Goal: Task Accomplishment & Management: Manage account settings

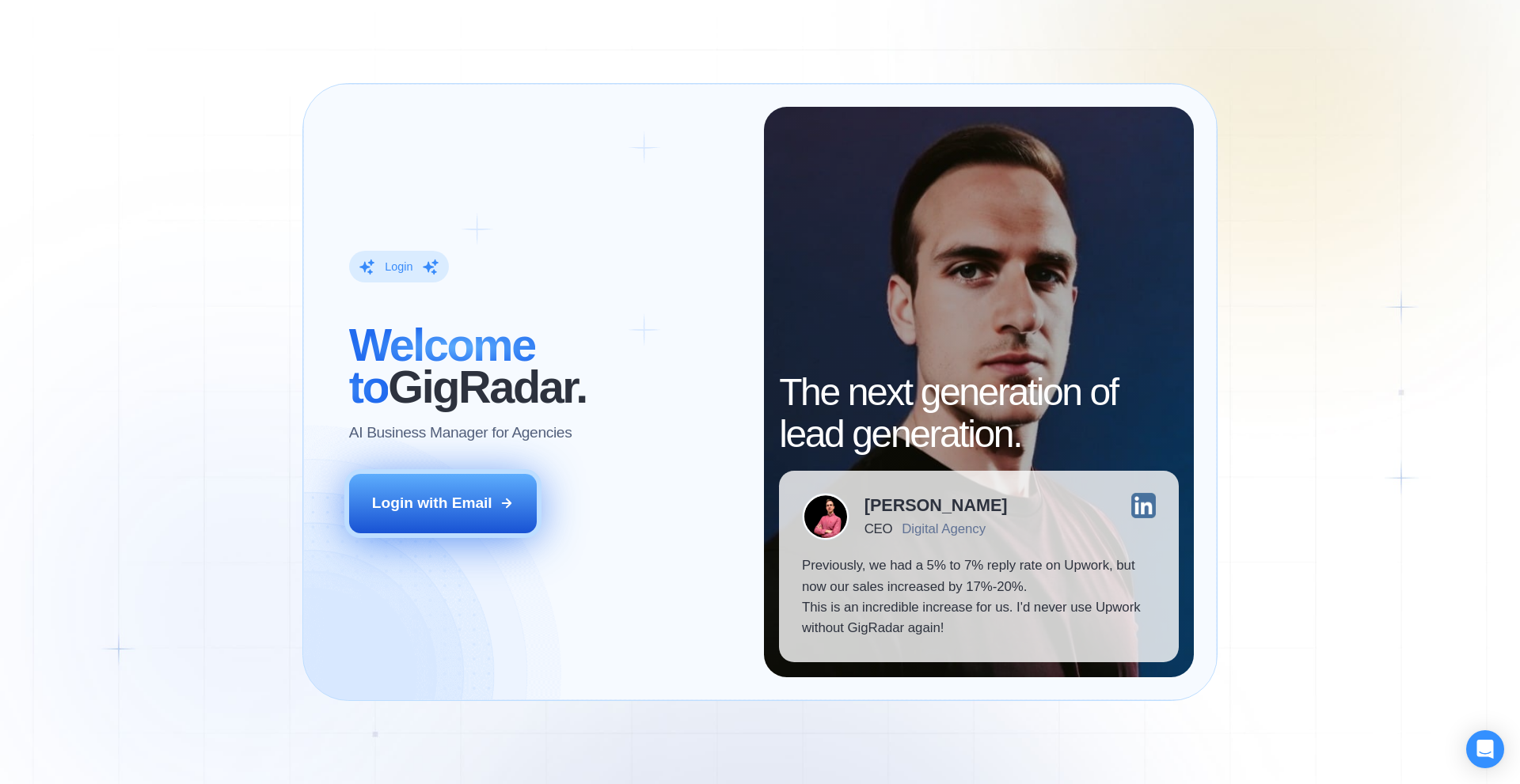
click at [464, 501] on div "Login with Email" at bounding box center [432, 504] width 120 height 21
click at [439, 495] on div "Login with Email" at bounding box center [432, 504] width 120 height 21
click at [517, 501] on button "Login with Email" at bounding box center [443, 503] width 188 height 58
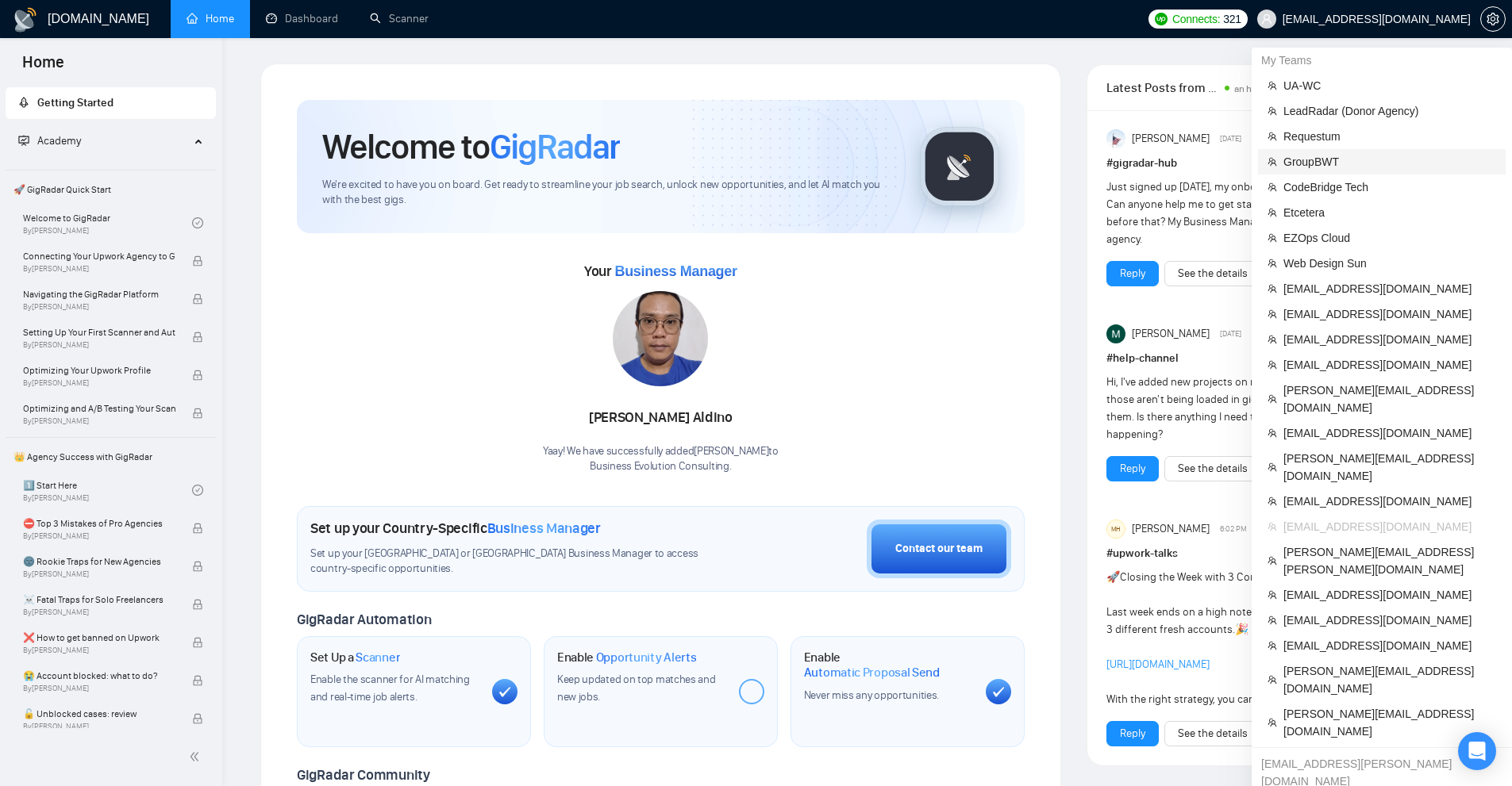
click at [1318, 161] on span "GroupBWT" at bounding box center [1389, 162] width 213 height 18
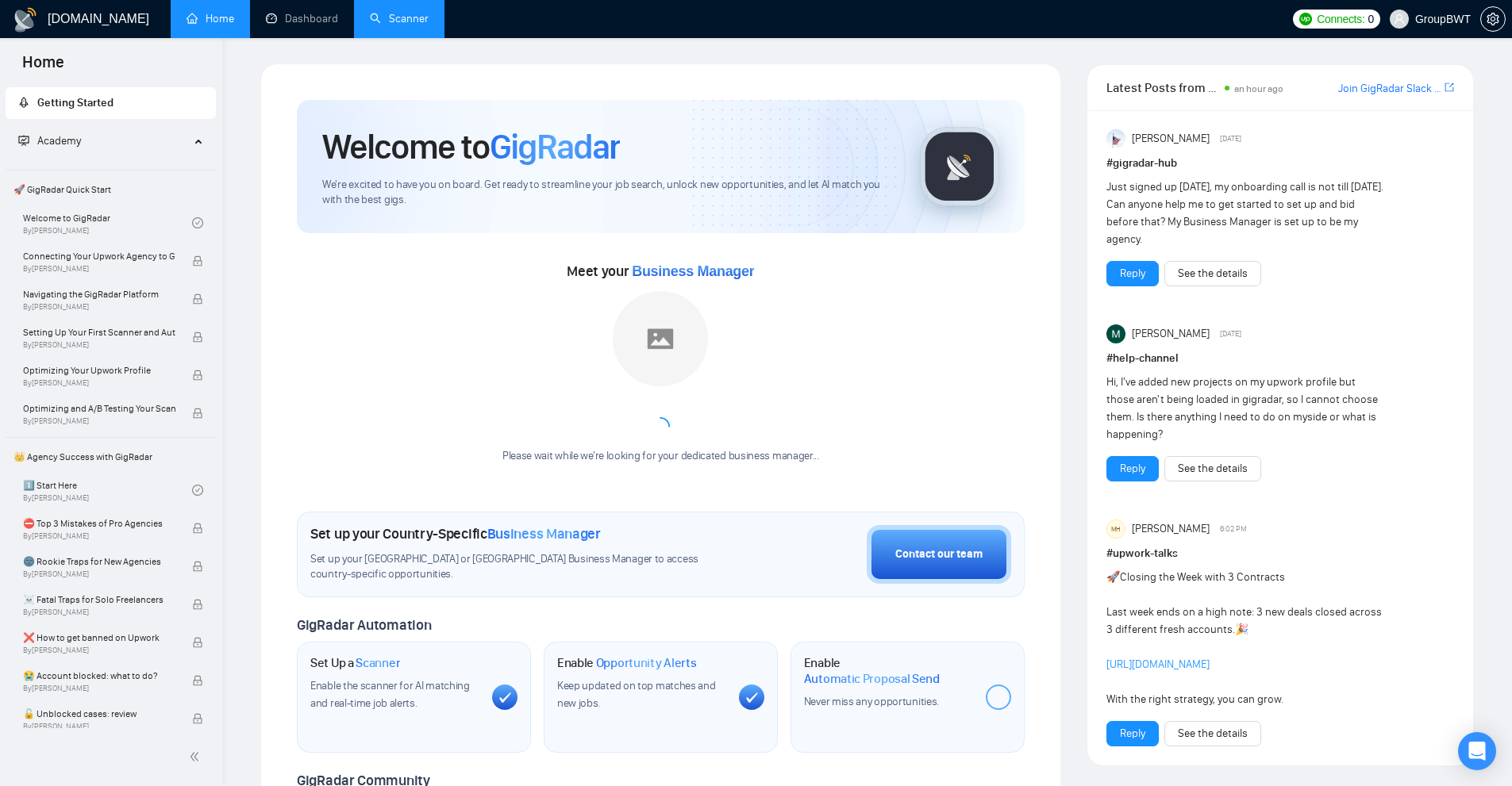
click at [382, 12] on link "Scanner" at bounding box center [399, 18] width 59 height 14
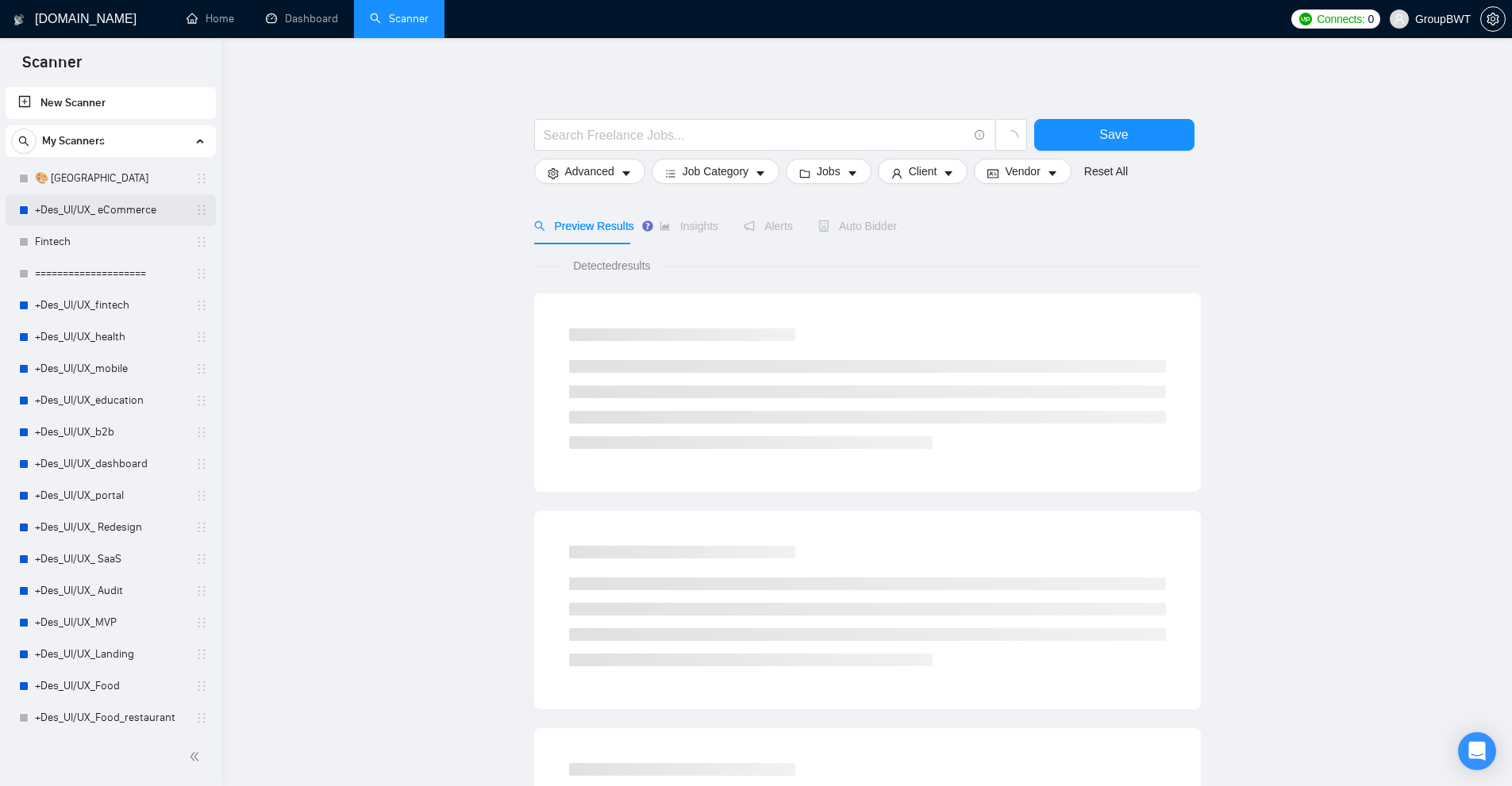
click at [124, 215] on link "+Des_UI/UX_ eCommerce" at bounding box center [110, 210] width 151 height 32
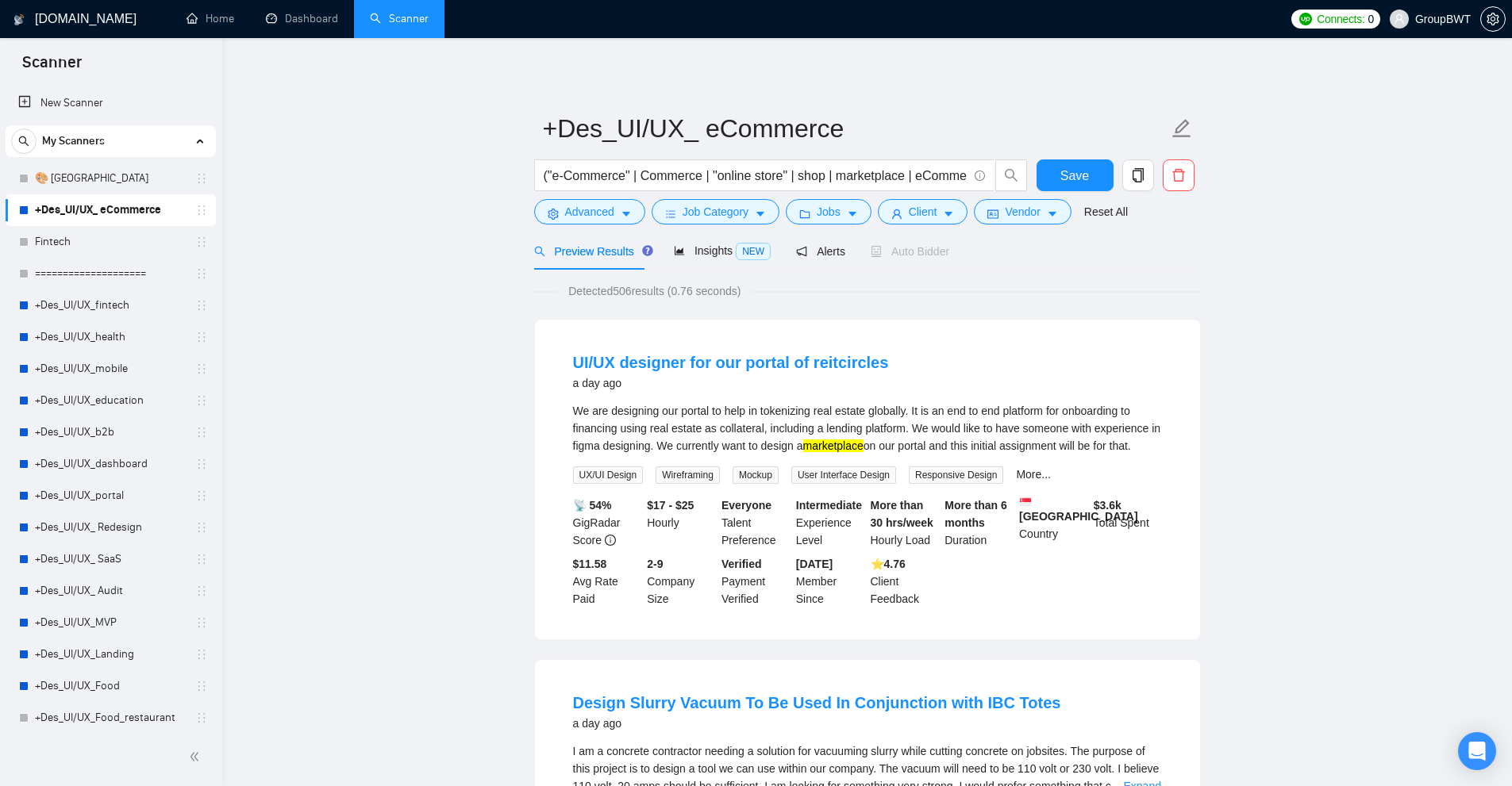
click at [98, 215] on link "+Des_UI/UX_ eCommerce" at bounding box center [110, 210] width 151 height 32
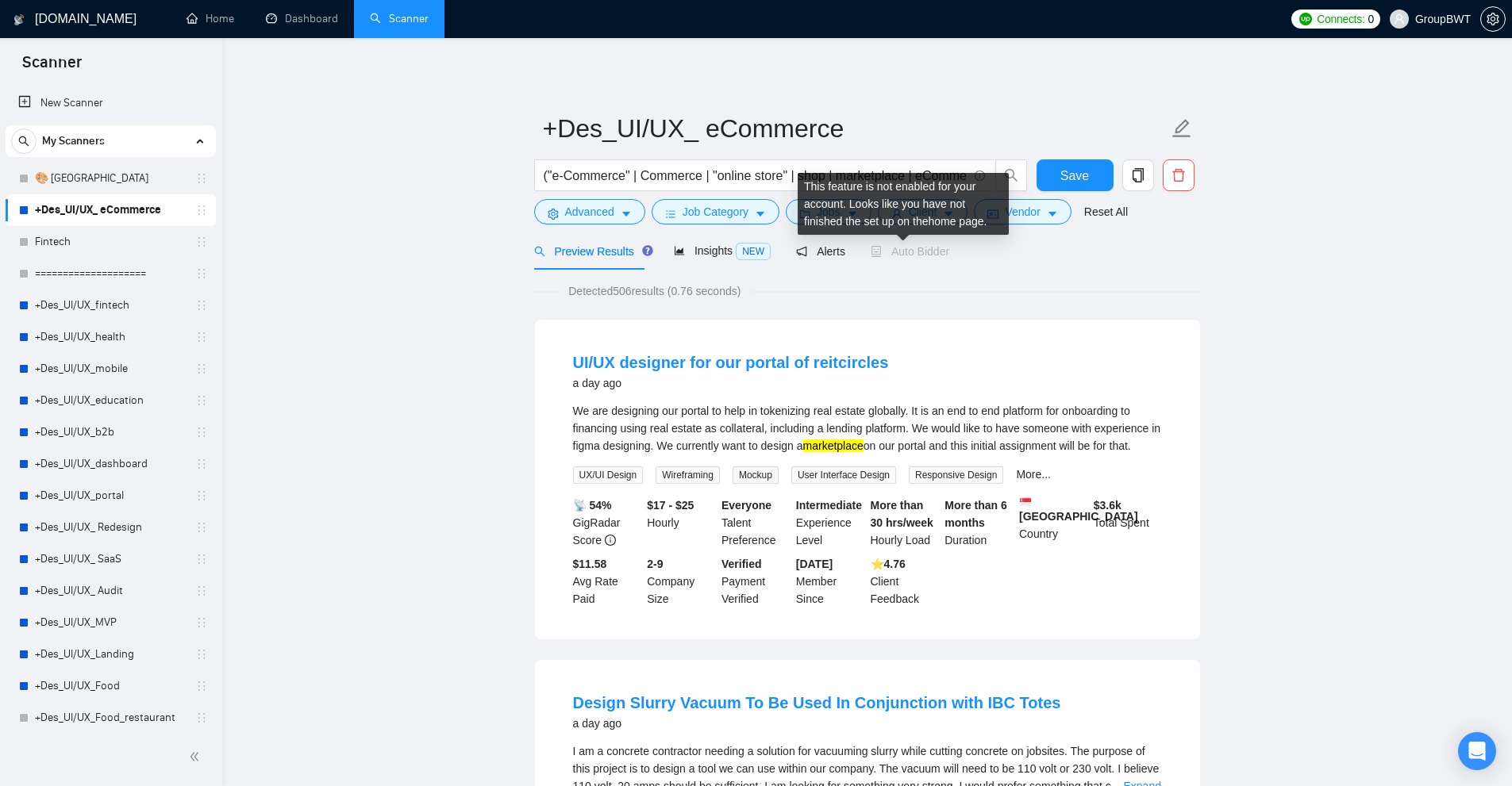
click at [898, 255] on span "Auto Bidder" at bounding box center [910, 251] width 79 height 13
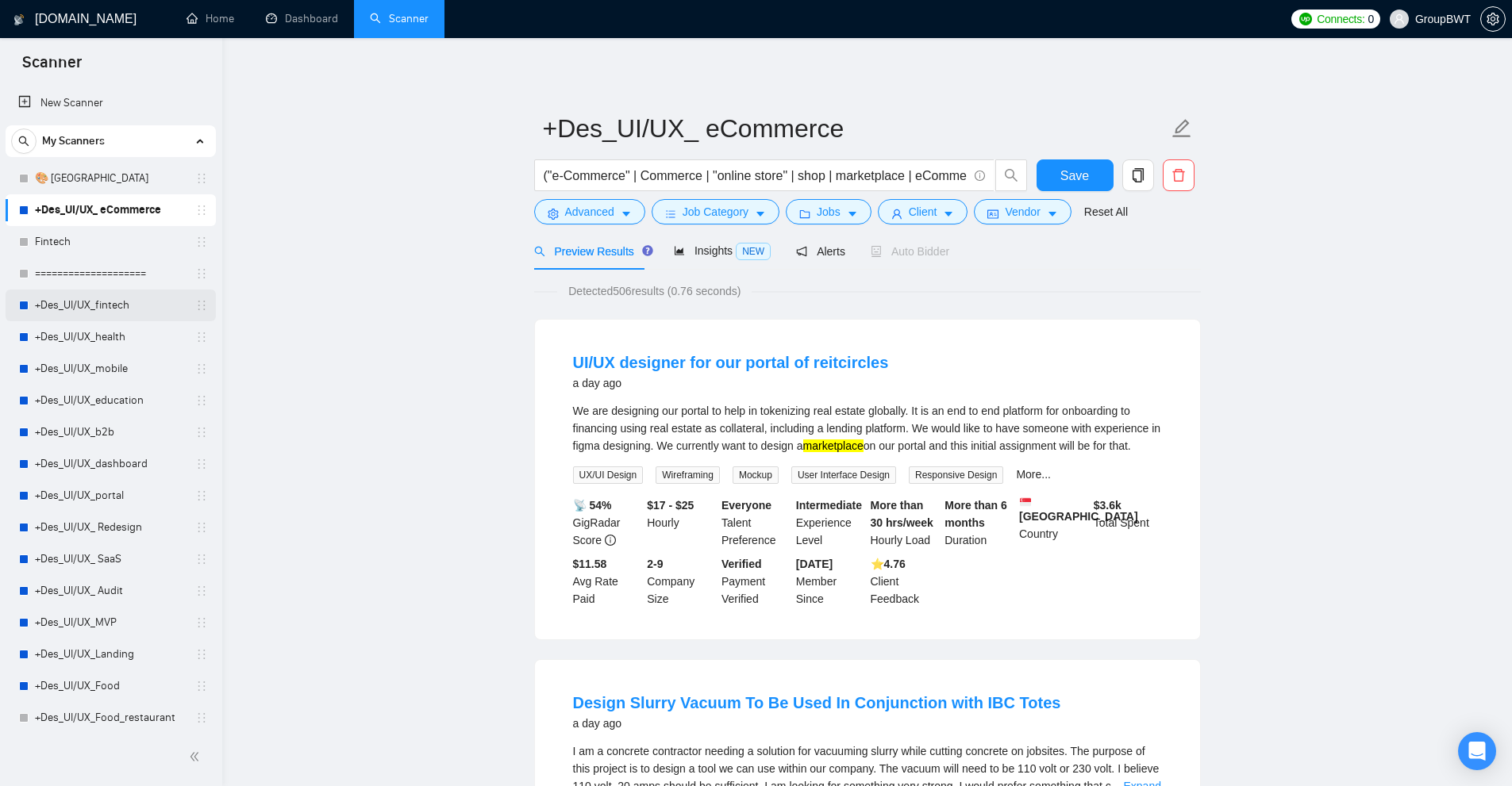
click at [120, 300] on link "+Des_UI/UX_fintech" at bounding box center [110, 306] width 151 height 32
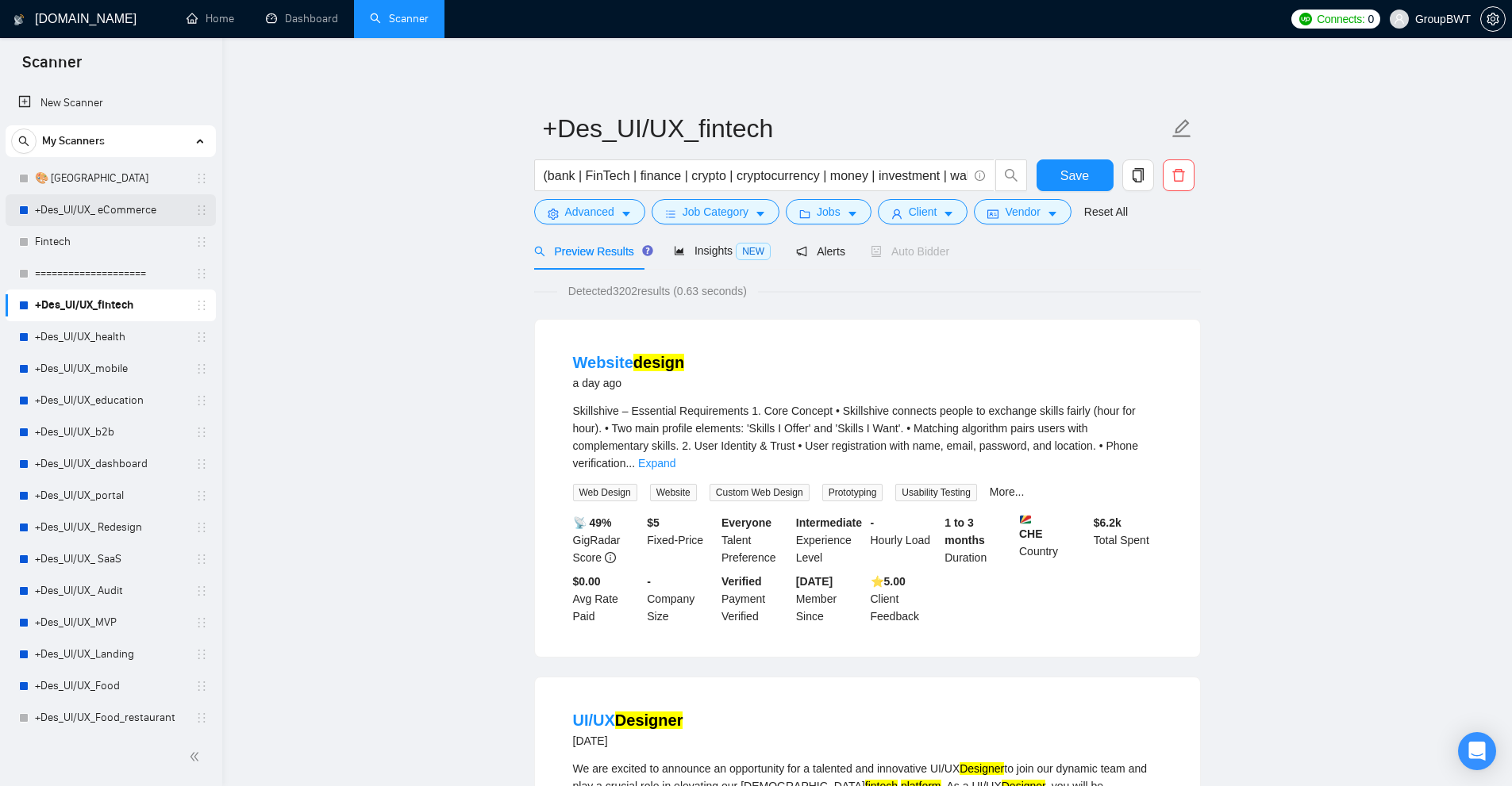
click at [35, 202] on link "+Des_UI/UX_ eCommerce" at bounding box center [110, 210] width 151 height 32
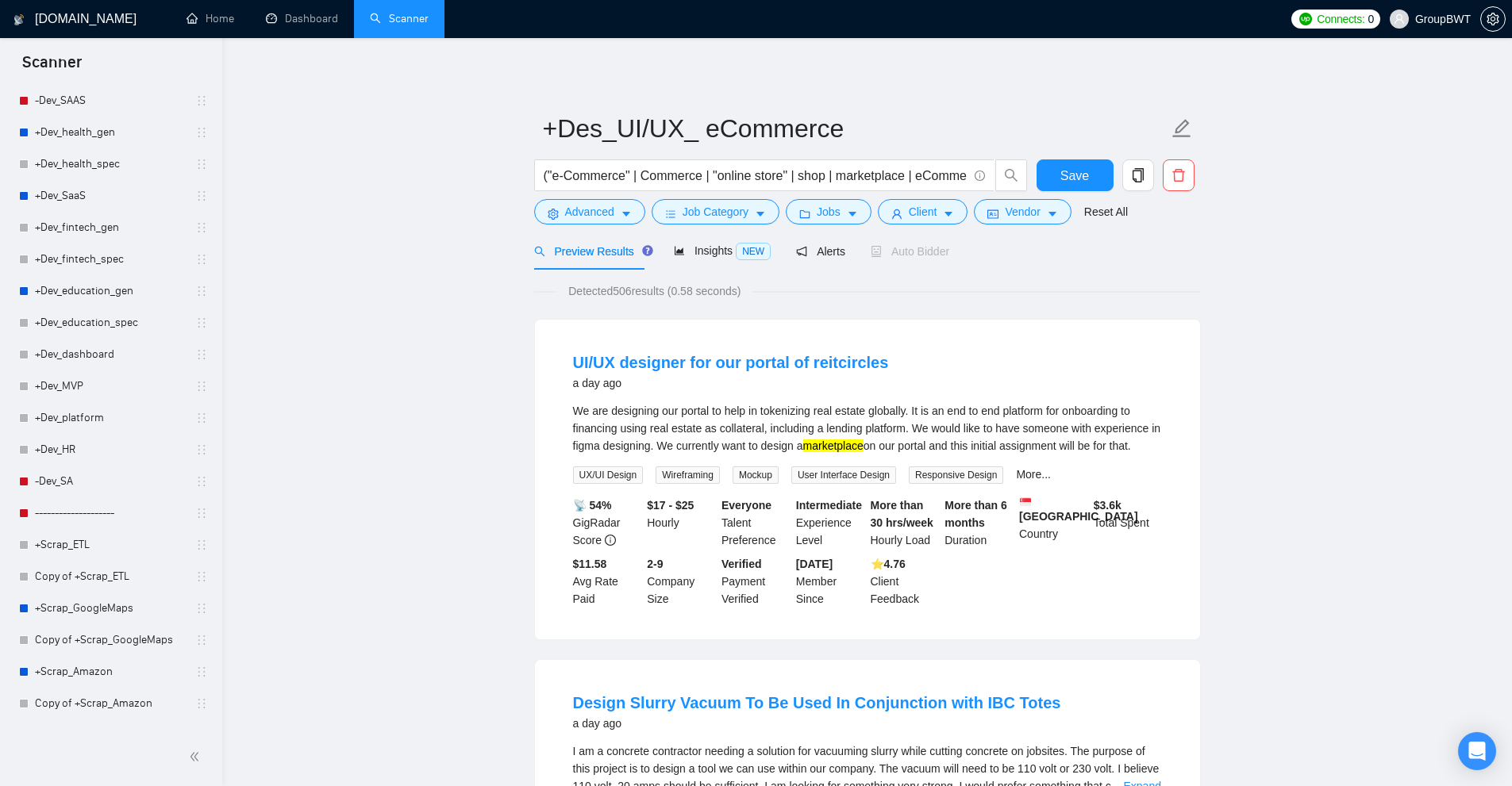
scroll to position [1434, 0]
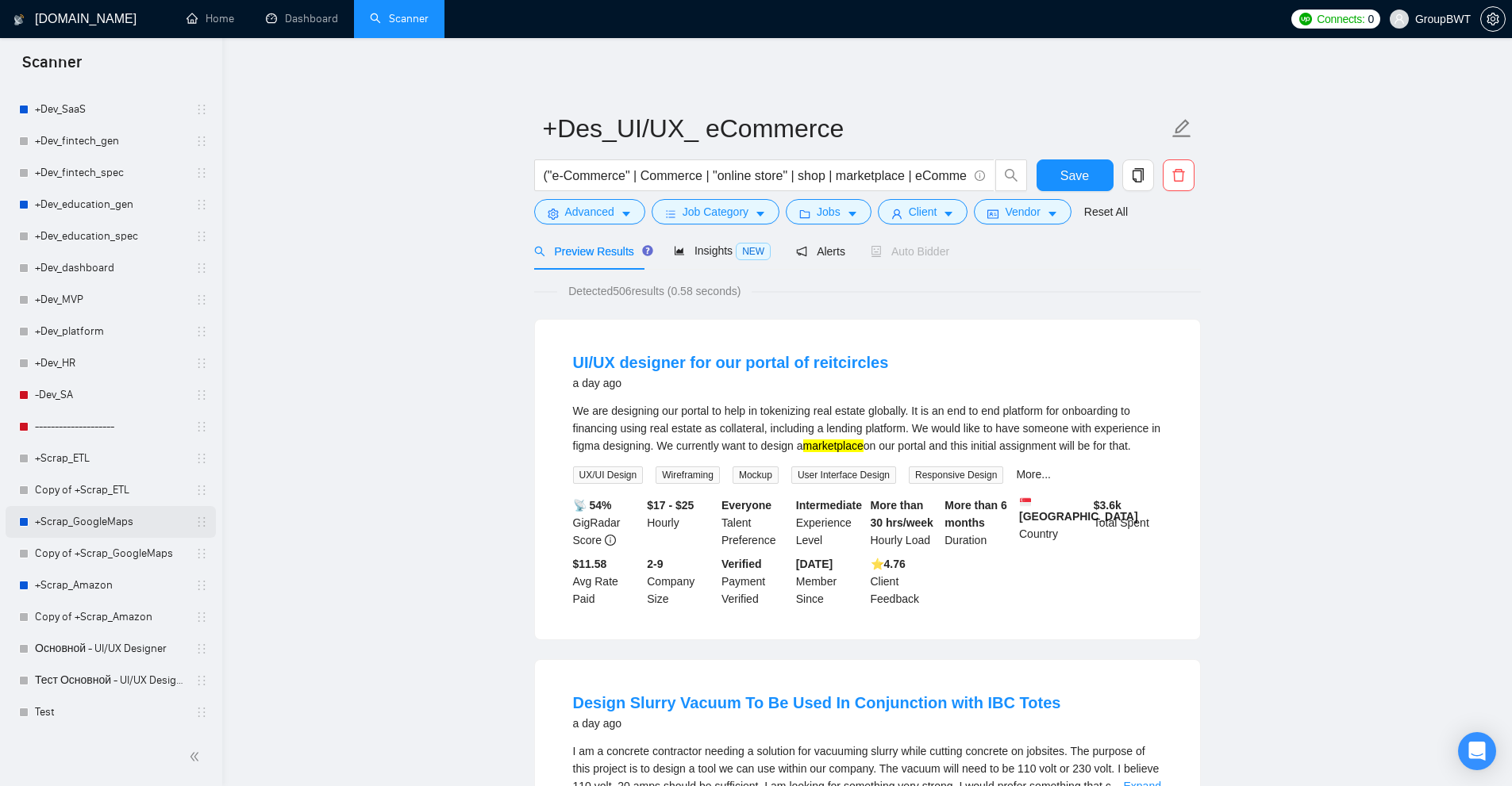
click at [85, 523] on link "+Scrap_GoogleMaps" at bounding box center [110, 523] width 151 height 32
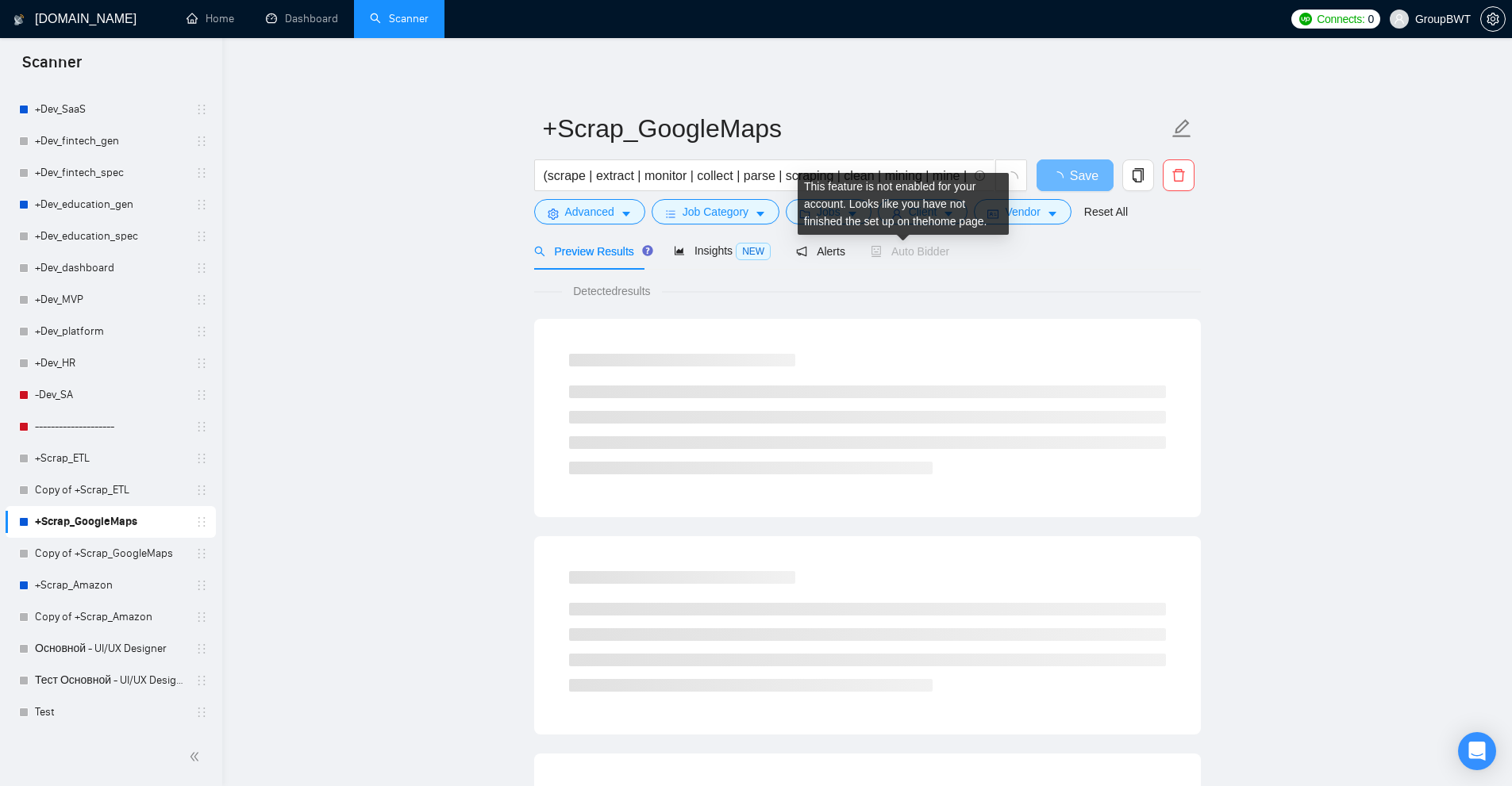
click at [918, 255] on span "Auto Bidder" at bounding box center [910, 251] width 79 height 13
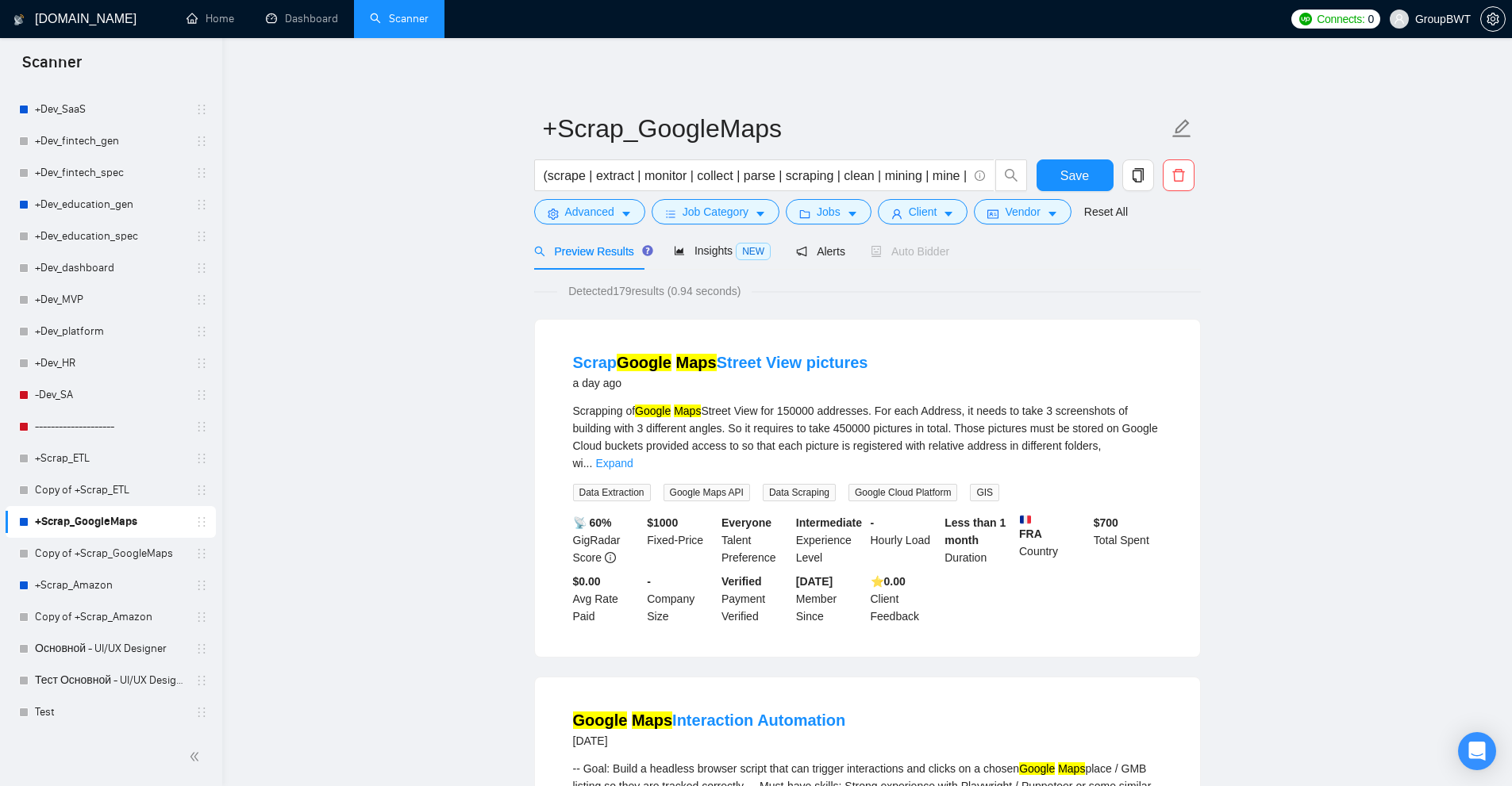
click at [1188, 286] on div "Detected 179 results (0.94 seconds)" at bounding box center [867, 291] width 666 height 18
click at [206, 15] on link "Home" at bounding box center [210, 18] width 47 height 14
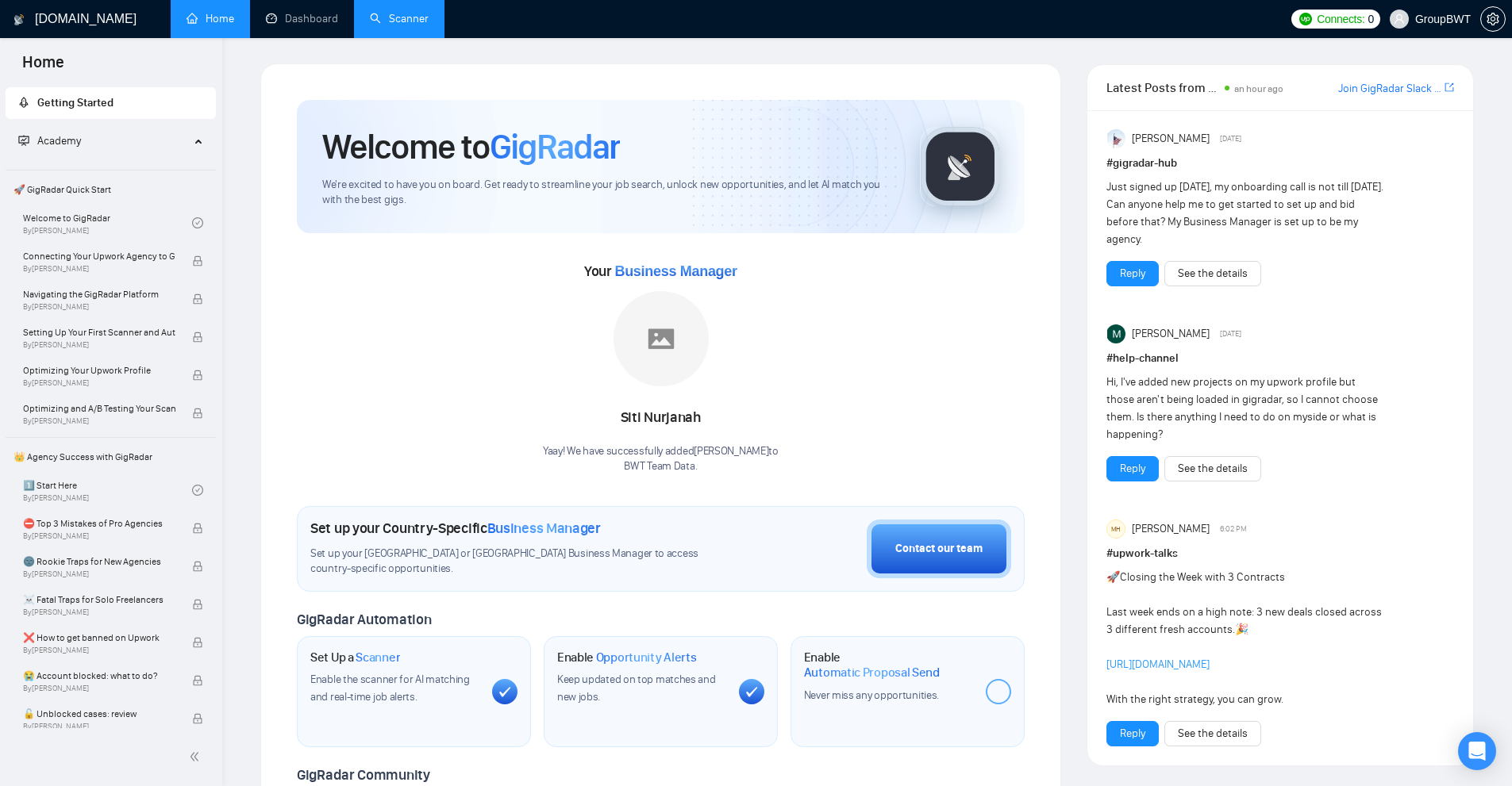
click at [429, 22] on link "Scanner" at bounding box center [399, 18] width 59 height 14
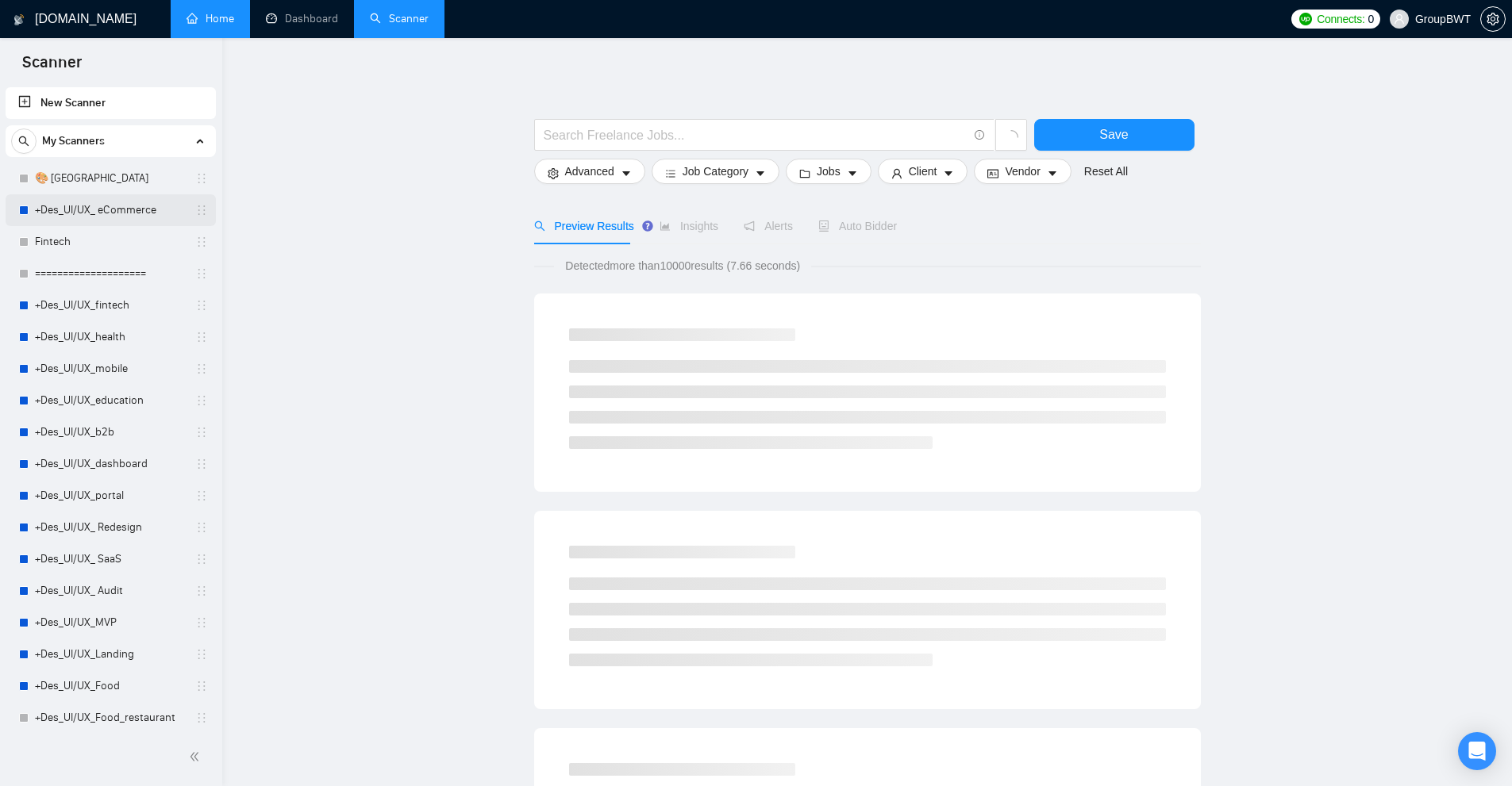
click at [131, 210] on link "+Des_UI/UX_ eCommerce" at bounding box center [110, 210] width 151 height 32
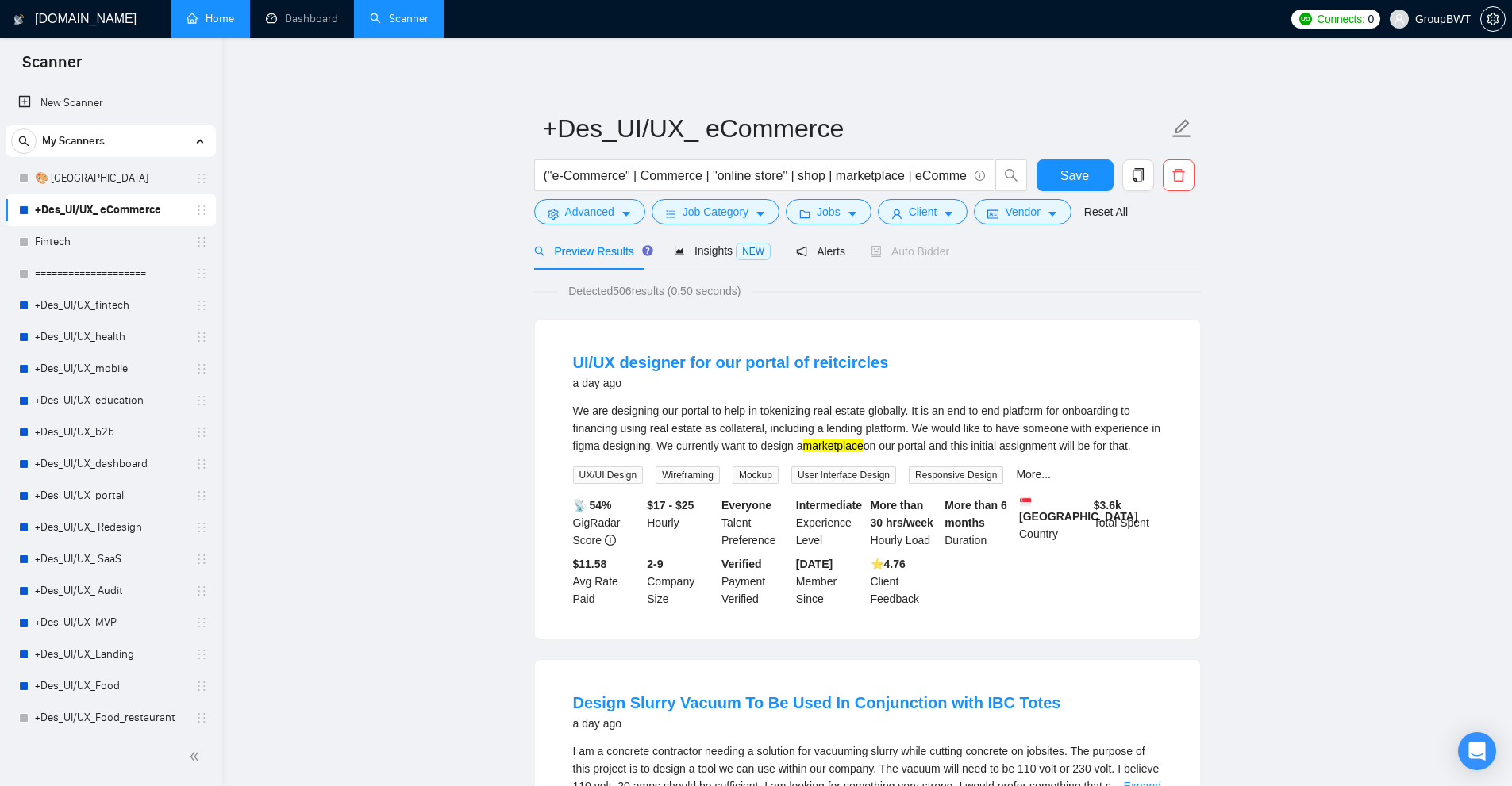
click at [226, 26] on link "Home" at bounding box center [210, 18] width 47 height 14
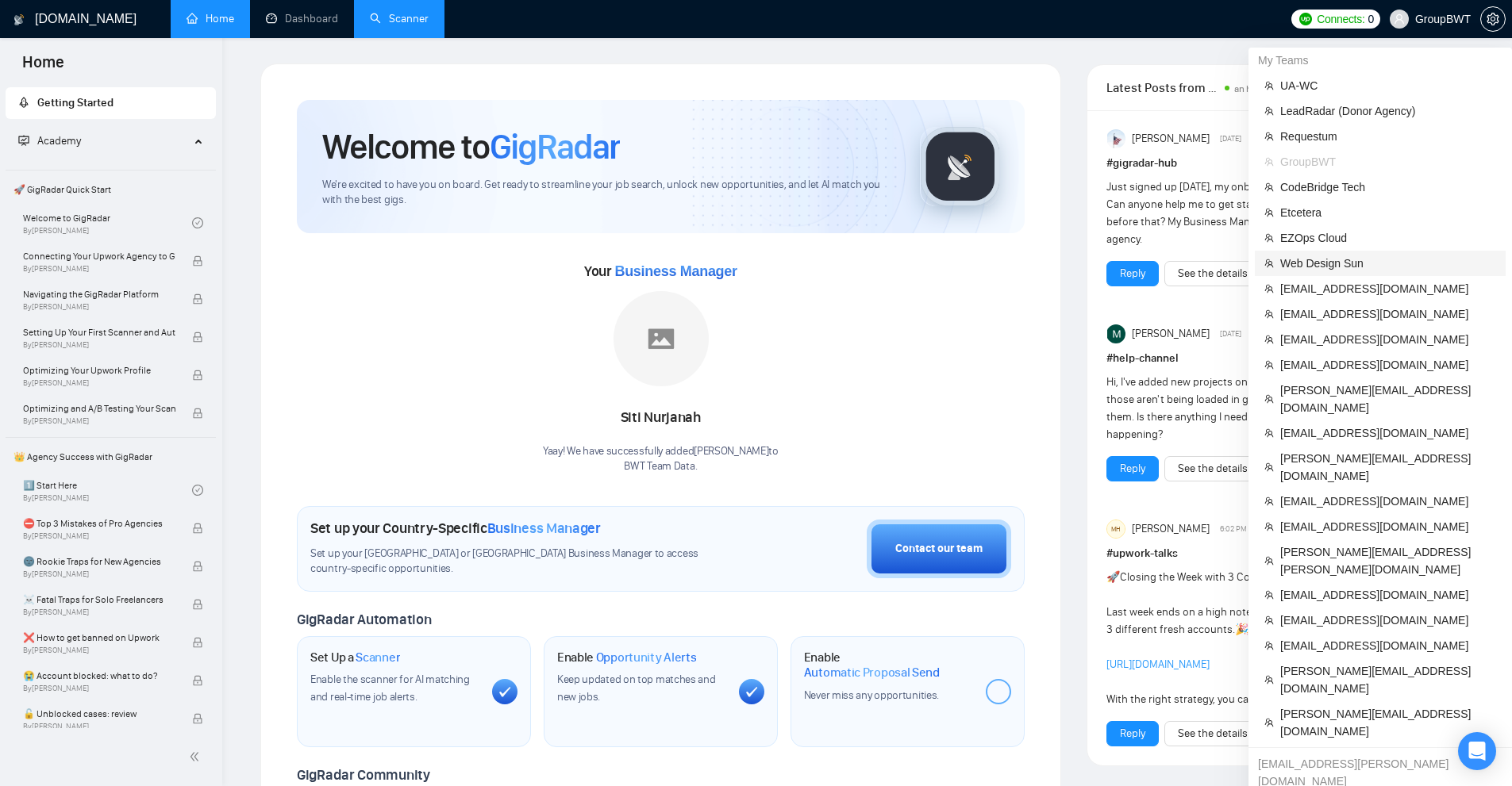
drag, startPoint x: 1334, startPoint y: 185, endPoint x: 1370, endPoint y: 275, distance: 96.9
click at [1370, 275] on li "Web Design Sun" at bounding box center [1380, 263] width 251 height 26
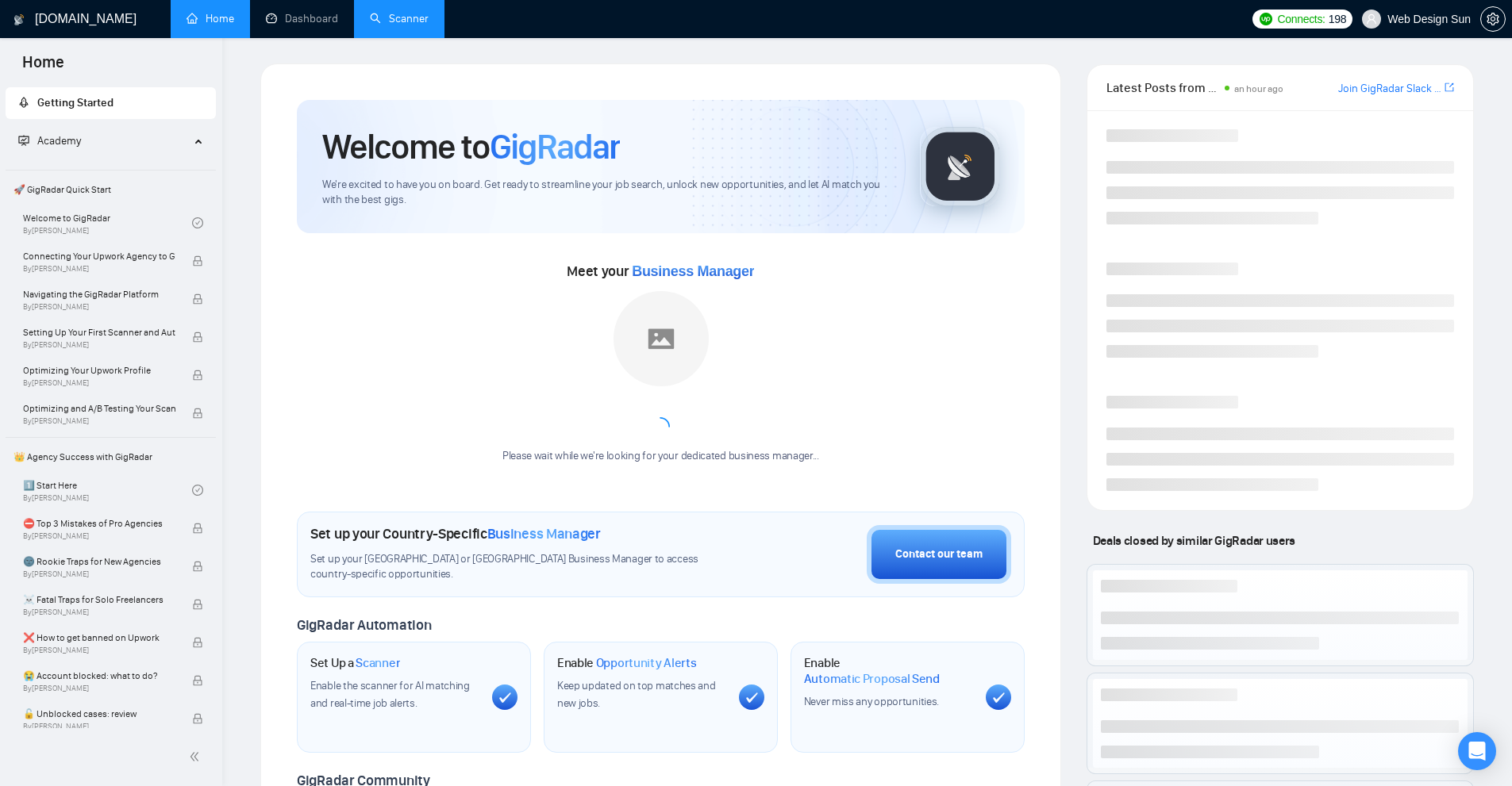
click at [401, 18] on link "Scanner" at bounding box center [399, 18] width 59 height 14
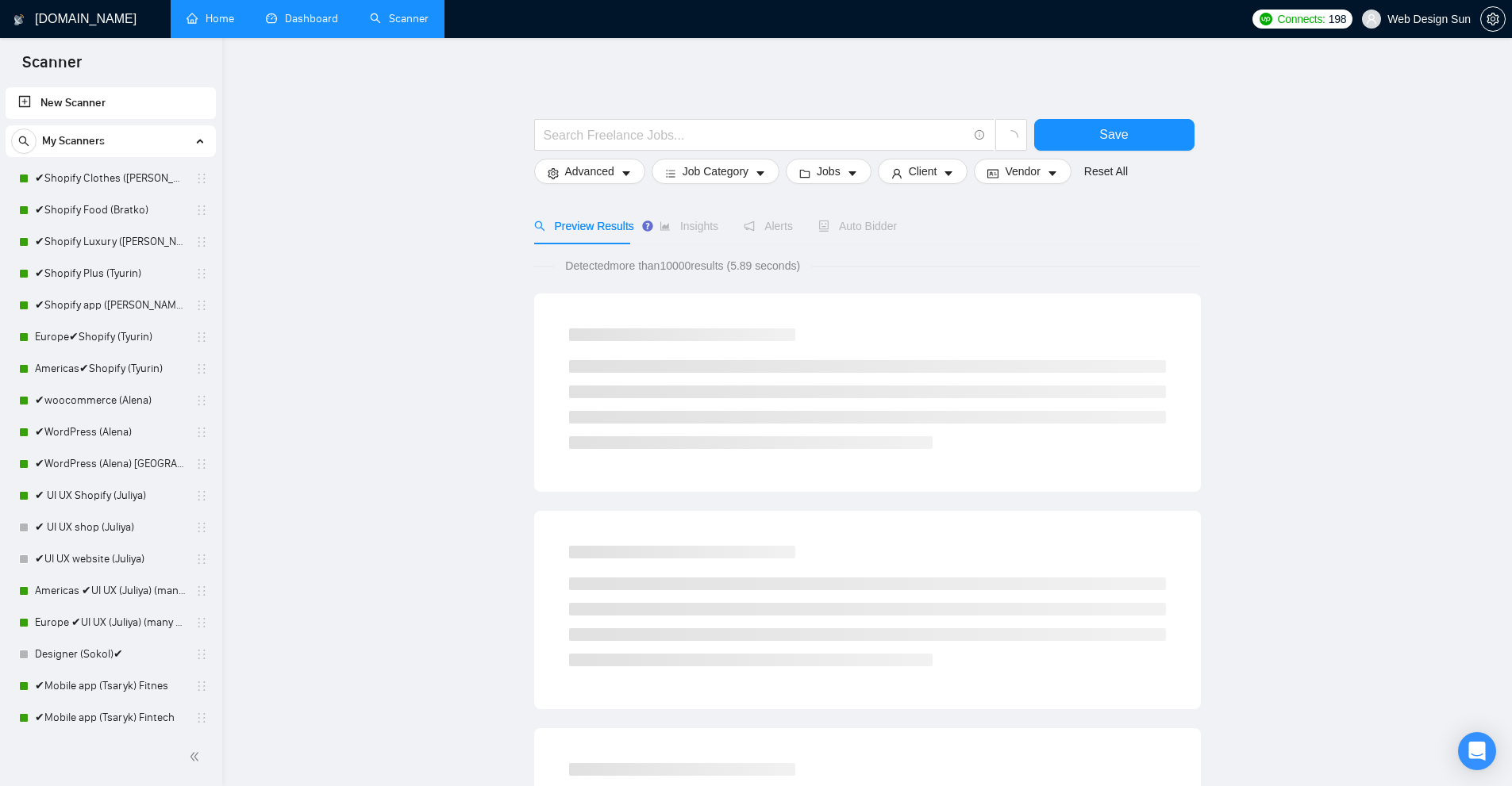
click at [310, 23] on link "Dashboard" at bounding box center [302, 18] width 72 height 14
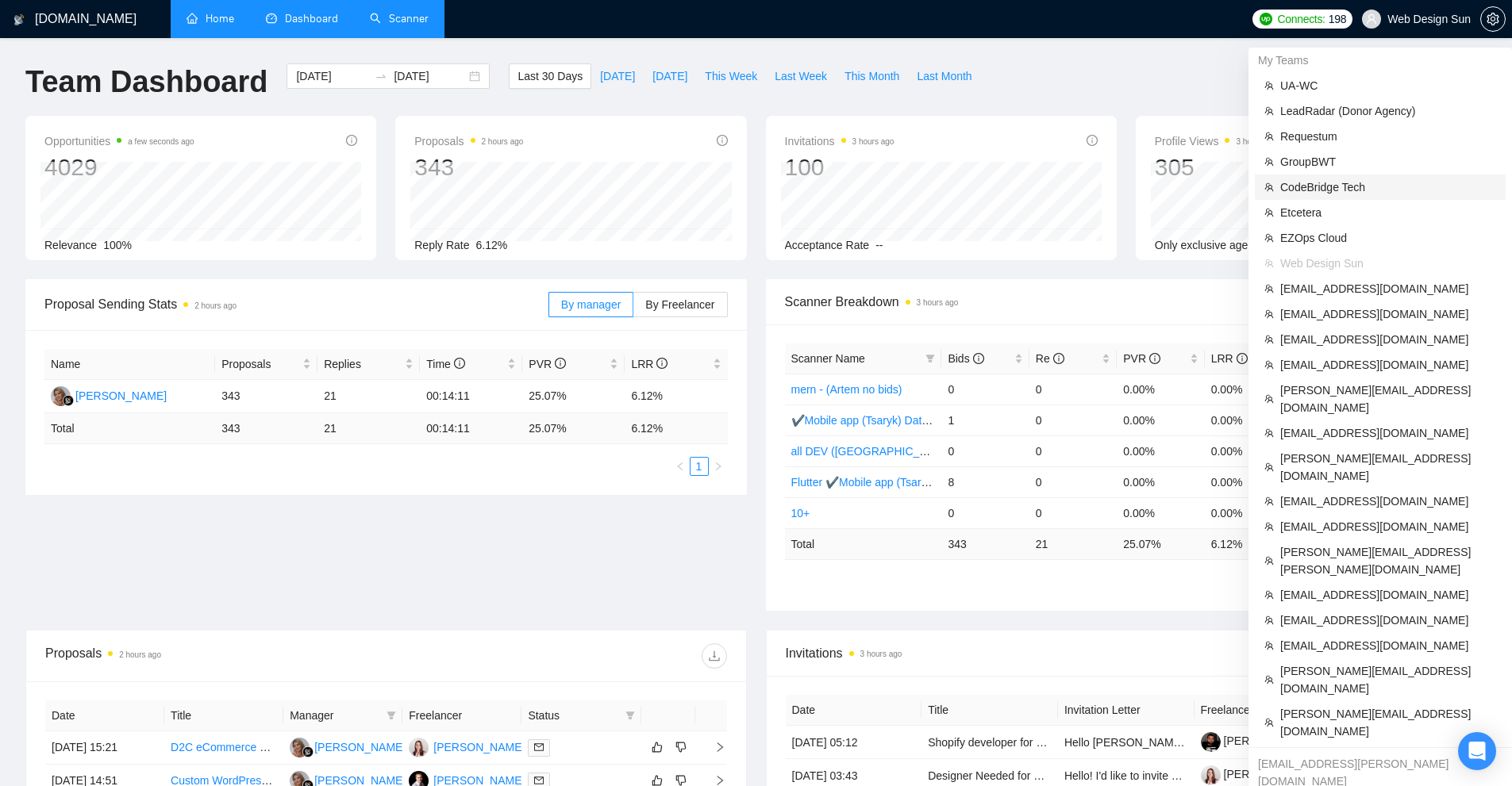
click at [1346, 184] on span "CodeBridge Tech" at bounding box center [1388, 187] width 216 height 18
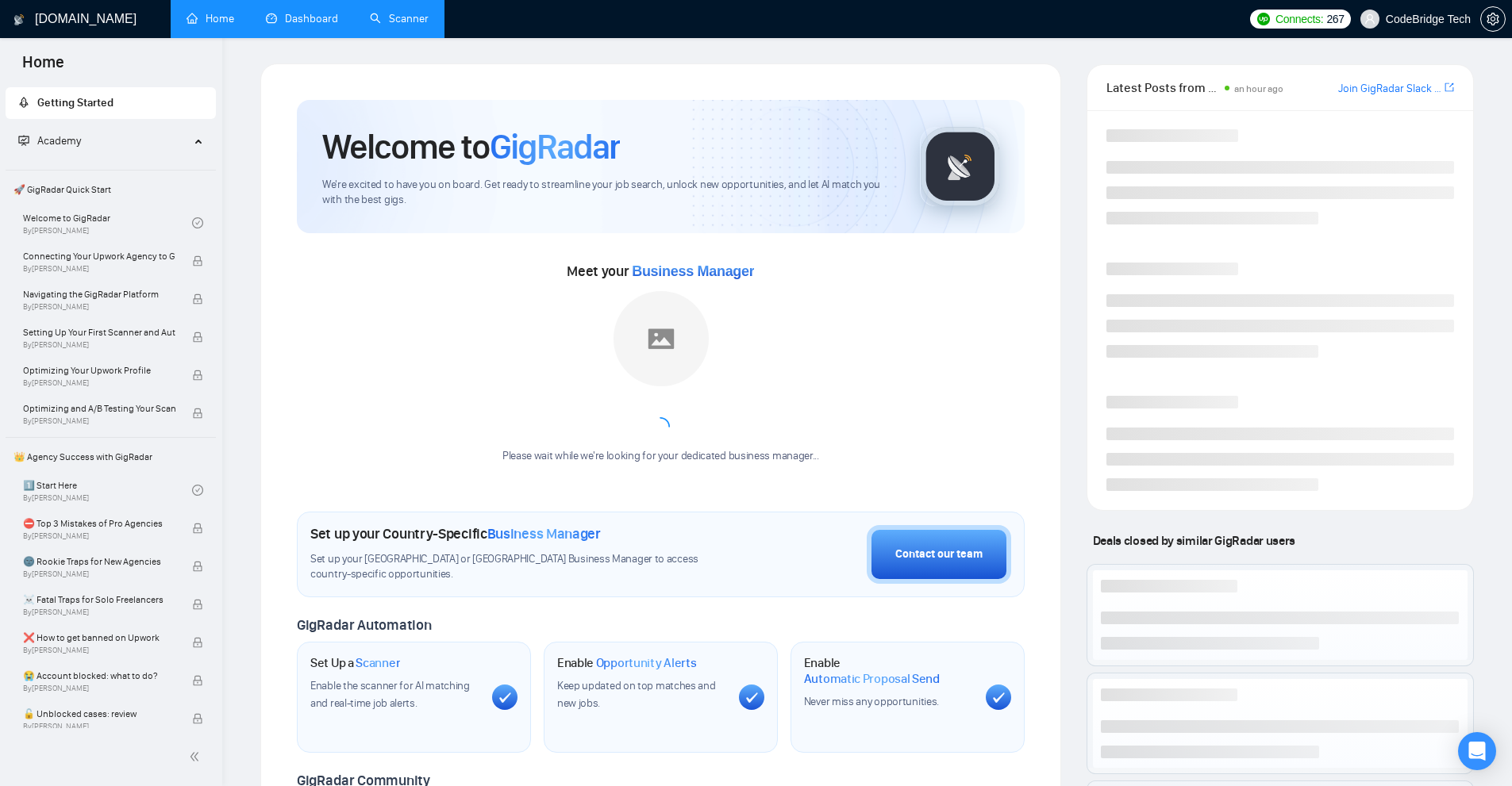
click at [288, 12] on link "Dashboard" at bounding box center [302, 18] width 72 height 14
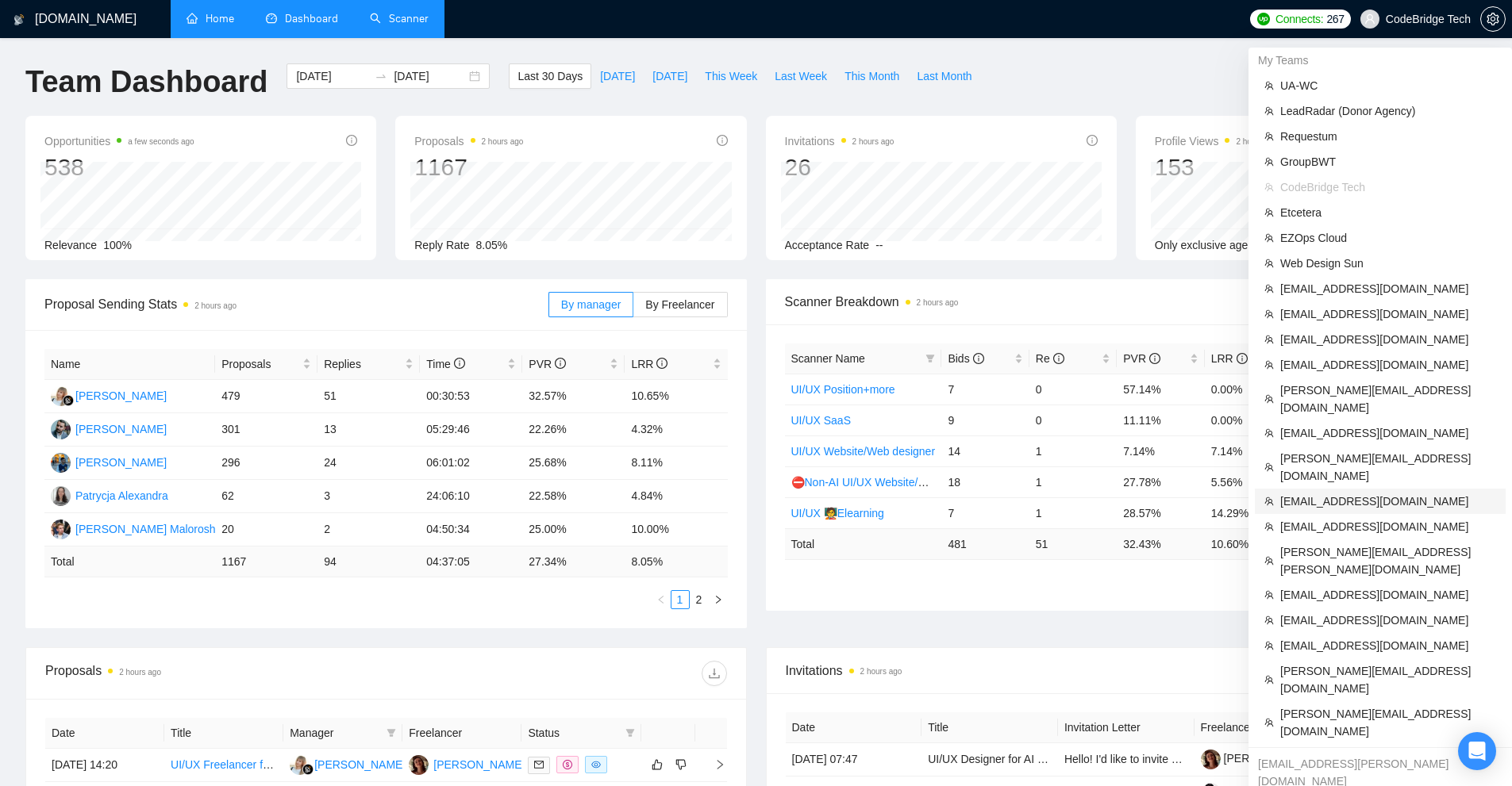
click at [1341, 493] on span "[EMAIL_ADDRESS][DOMAIN_NAME]" at bounding box center [1388, 502] width 216 height 18
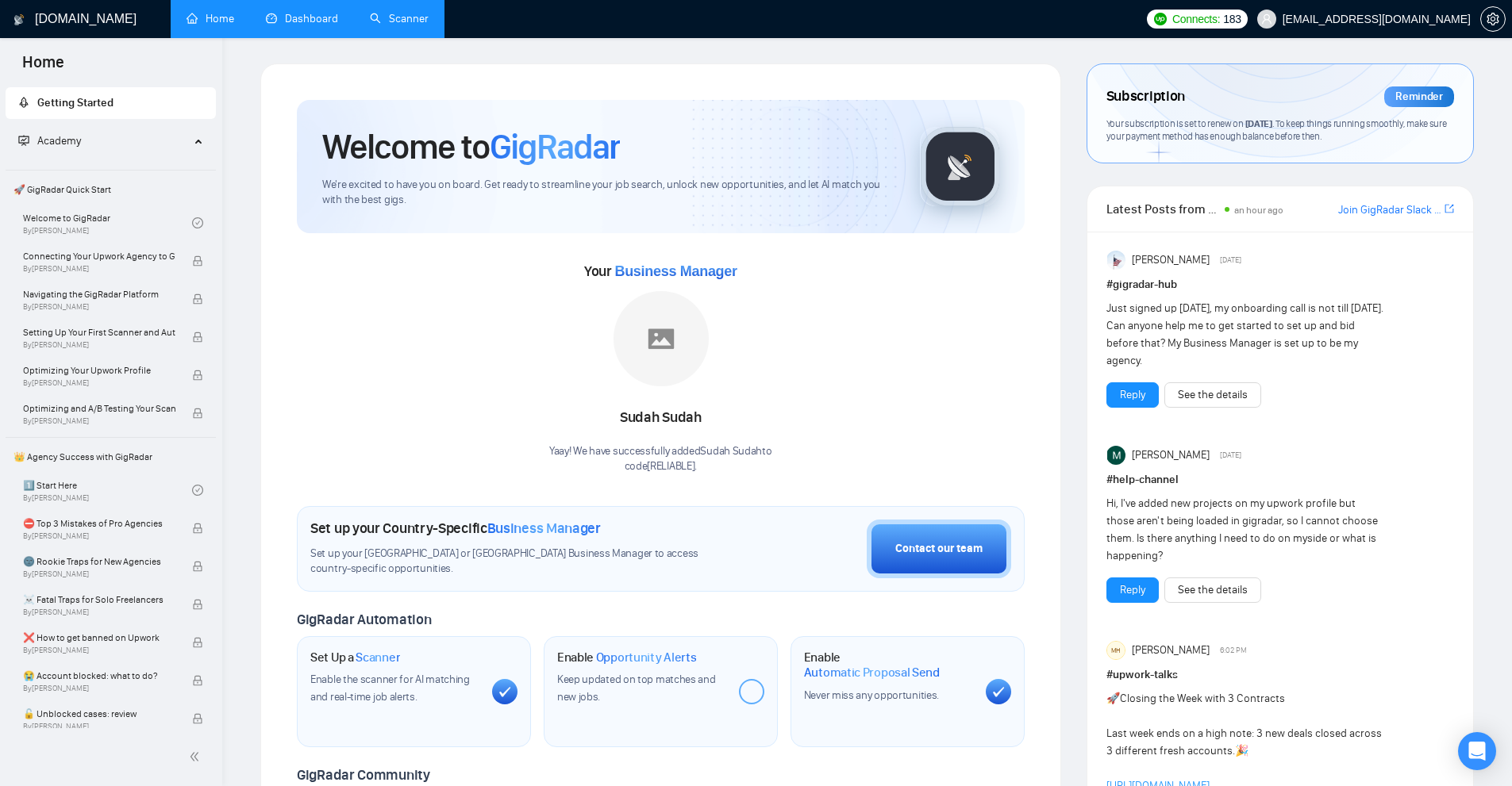
click at [328, 26] on link "Dashboard" at bounding box center [302, 18] width 72 height 14
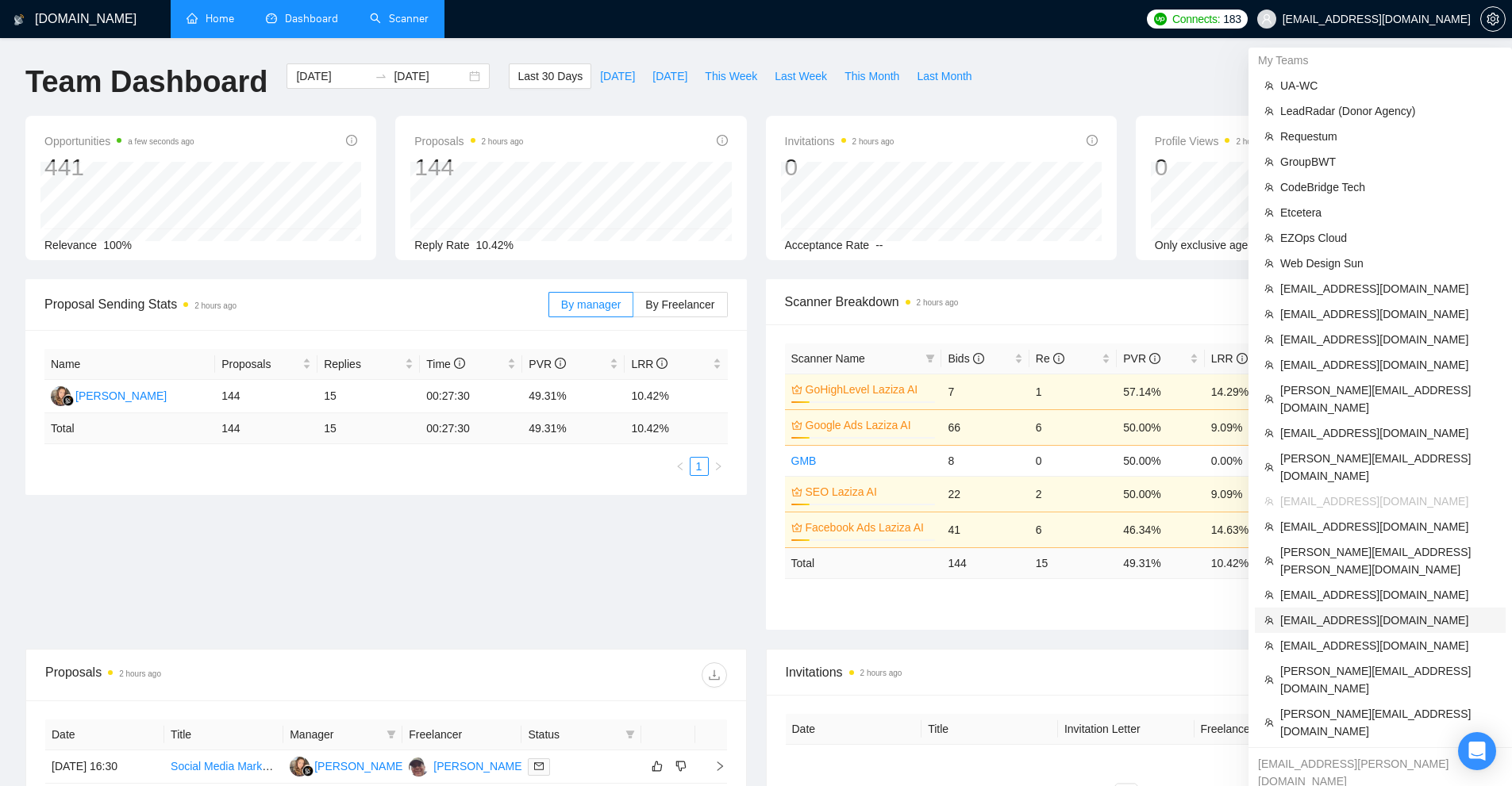
click at [1351, 612] on span "[EMAIL_ADDRESS][DOMAIN_NAME]" at bounding box center [1388, 621] width 216 height 18
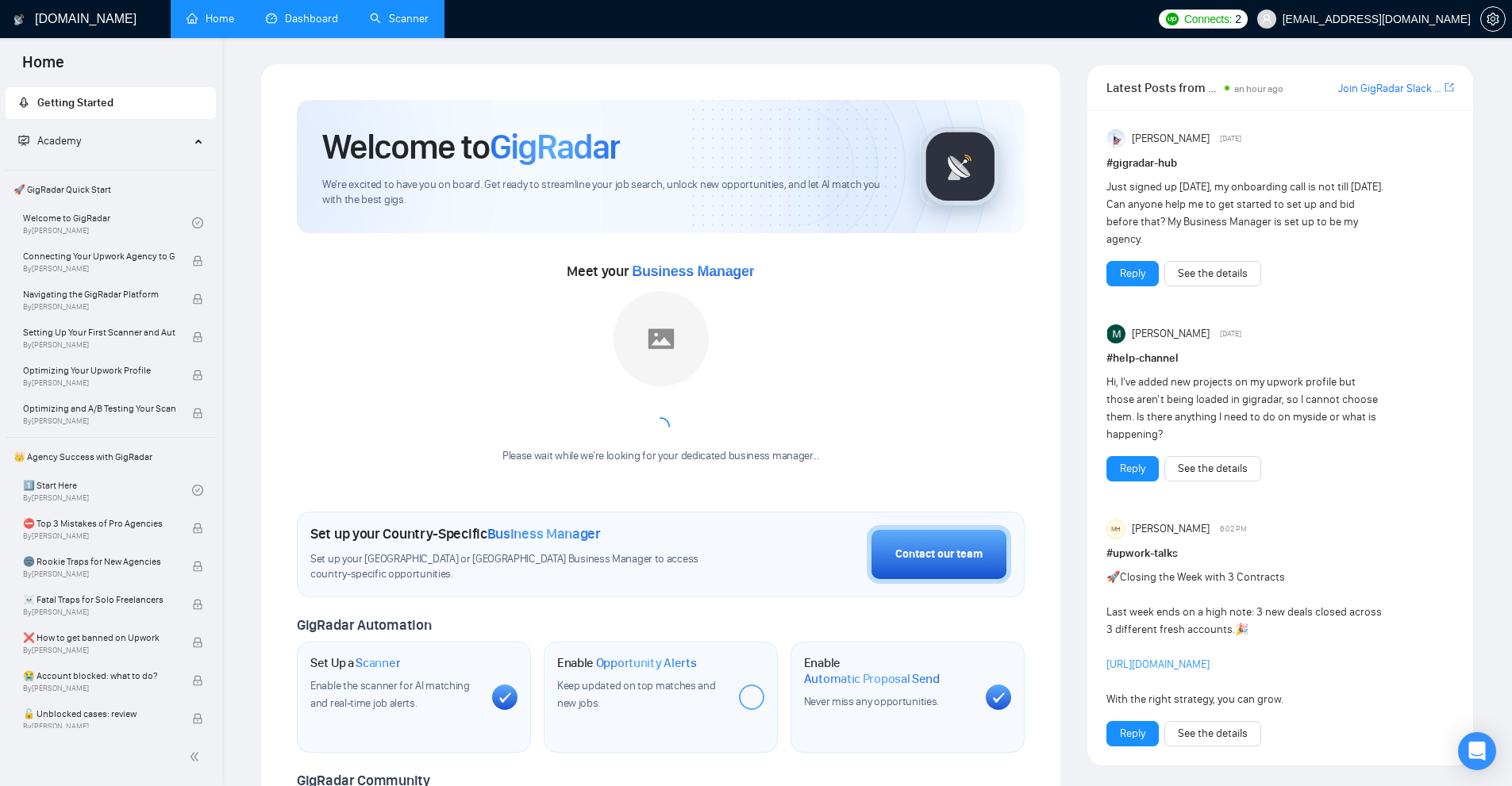
click at [306, 23] on link "Dashboard" at bounding box center [302, 18] width 72 height 14
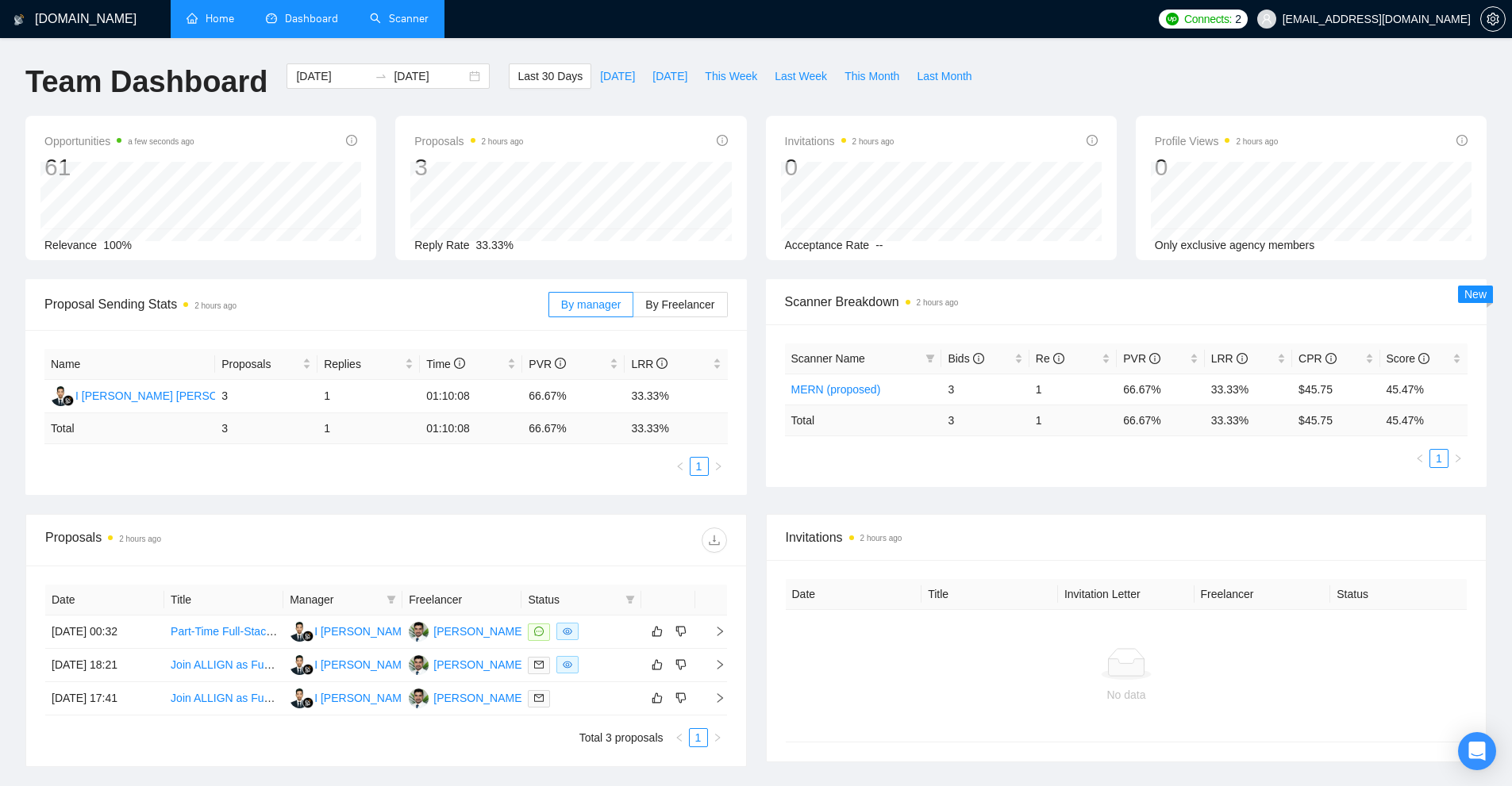
drag, startPoint x: 189, startPoint y: 305, endPoint x: 275, endPoint y: 306, distance: 86.0
click at [275, 306] on span "Proposal Sending Stats 2 hours ago" at bounding box center [296, 304] width 504 height 20
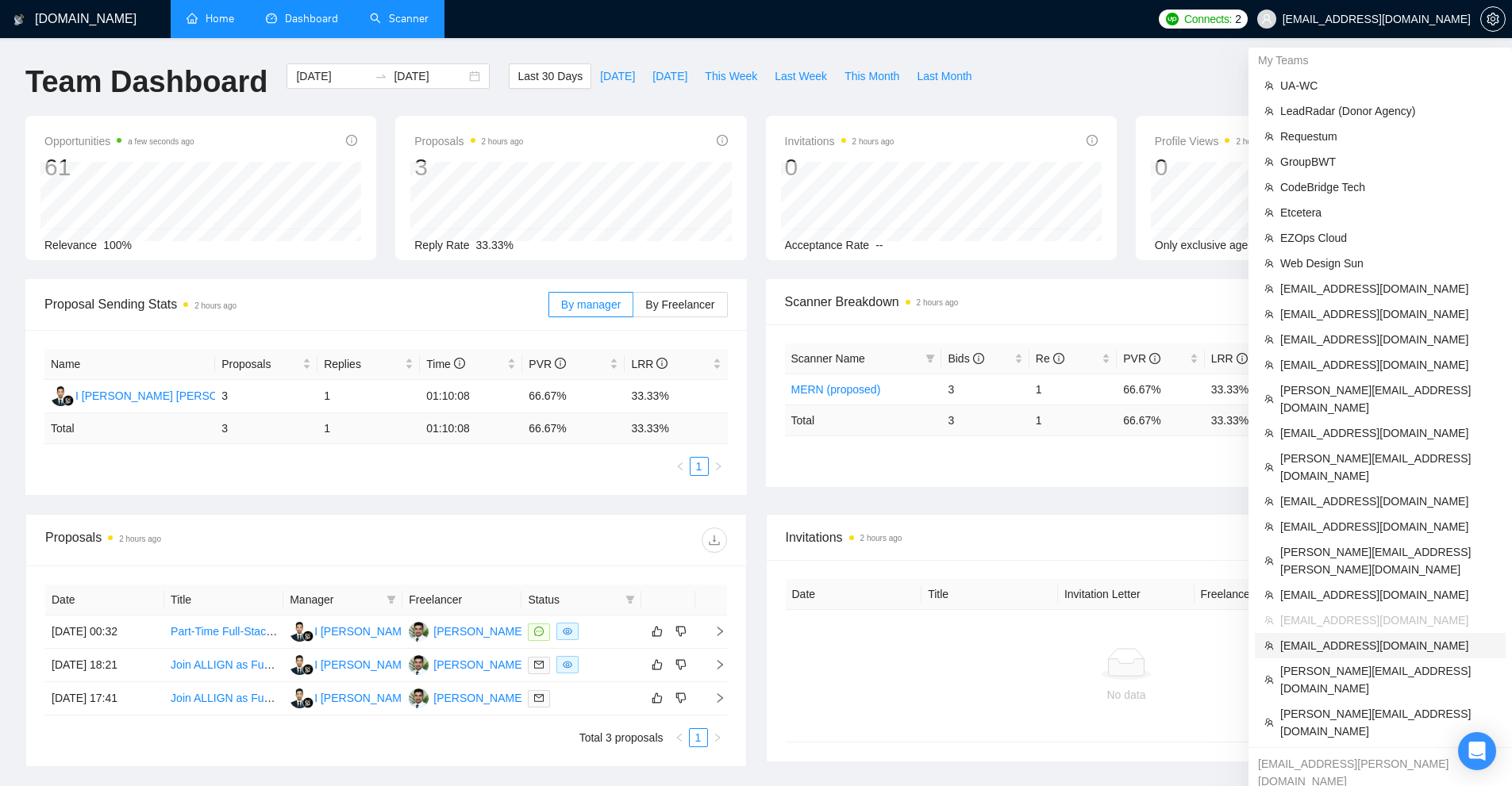
click at [1354, 637] on span "[EMAIL_ADDRESS][DOMAIN_NAME]" at bounding box center [1388, 646] width 216 height 18
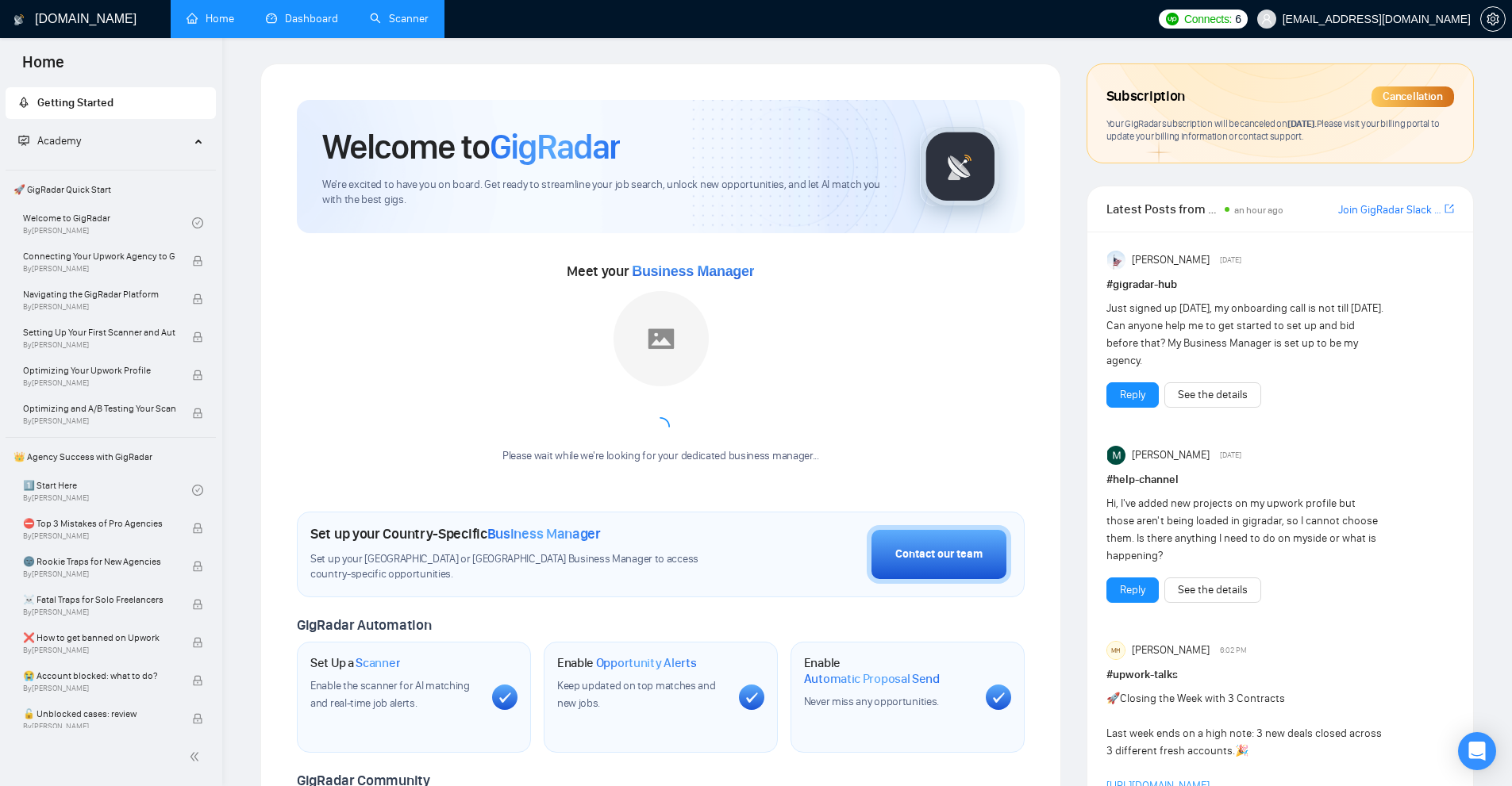
click at [295, 12] on link "Dashboard" at bounding box center [302, 18] width 72 height 14
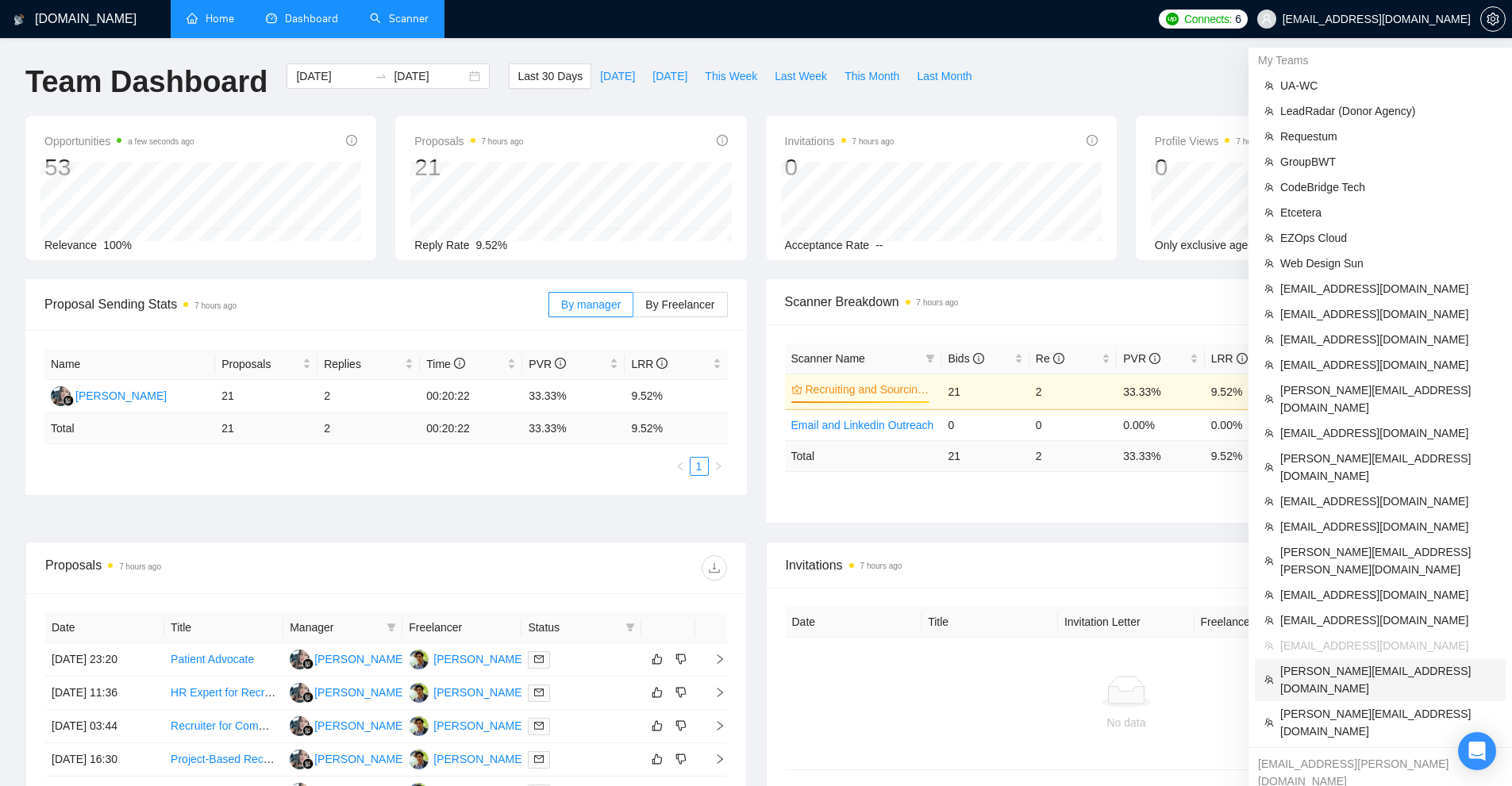
click at [1338, 662] on span "[PERSON_NAME][EMAIL_ADDRESS][DOMAIN_NAME]" at bounding box center [1388, 679] width 216 height 35
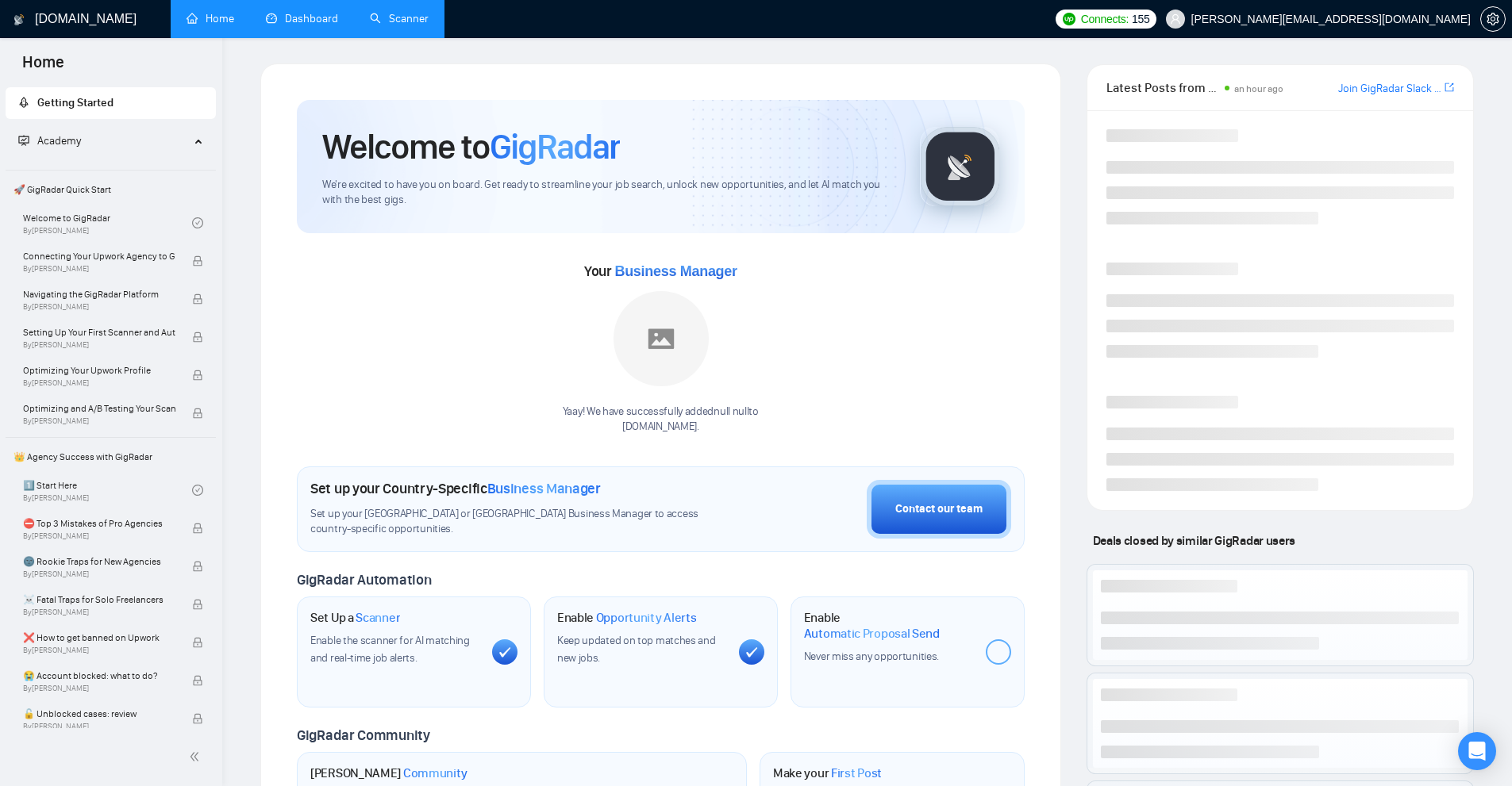
click at [311, 12] on link "Dashboard" at bounding box center [302, 18] width 72 height 14
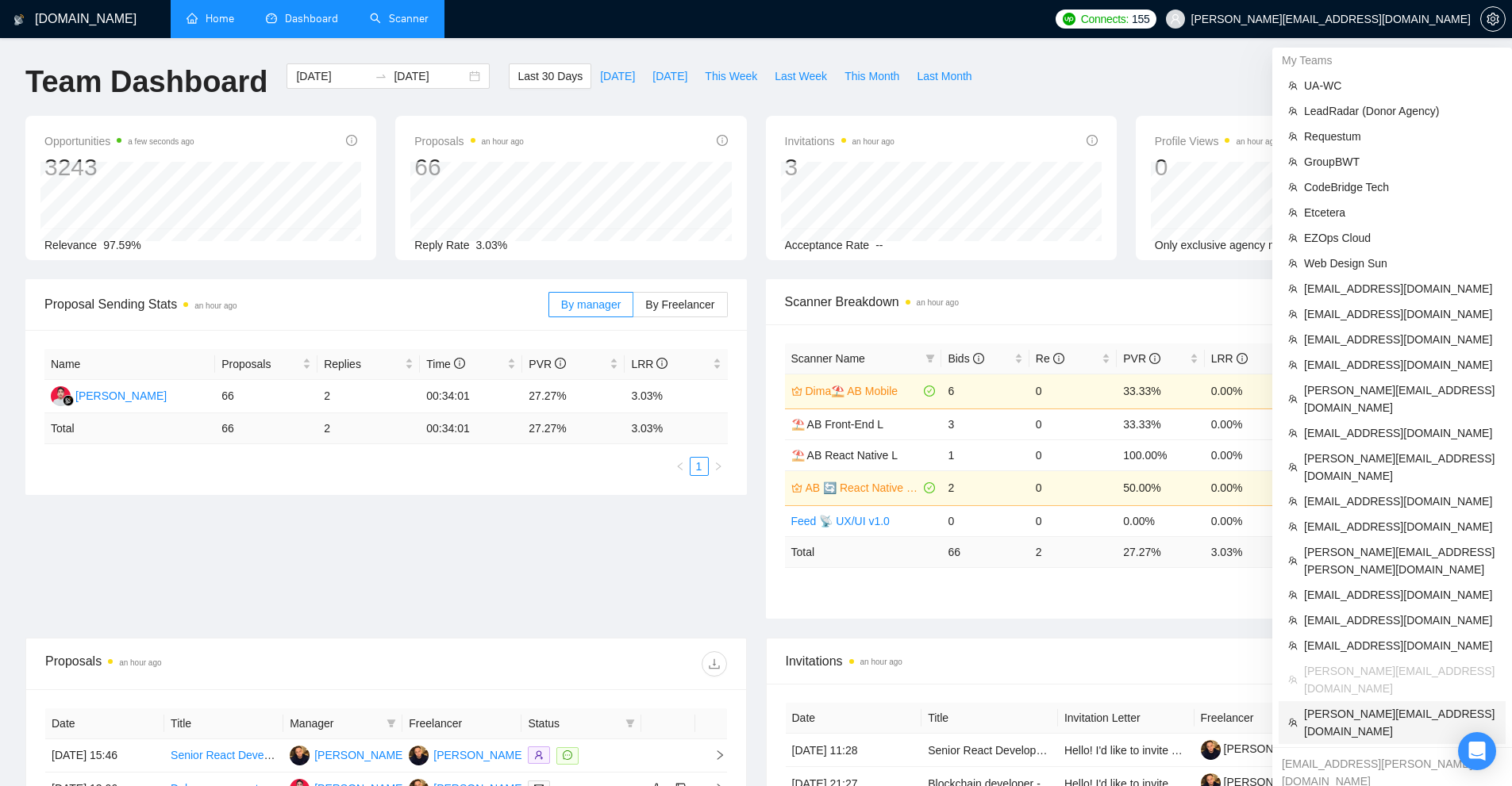
click at [1375, 706] on span "[PERSON_NAME][EMAIL_ADDRESS][DOMAIN_NAME]" at bounding box center [1400, 723] width 192 height 35
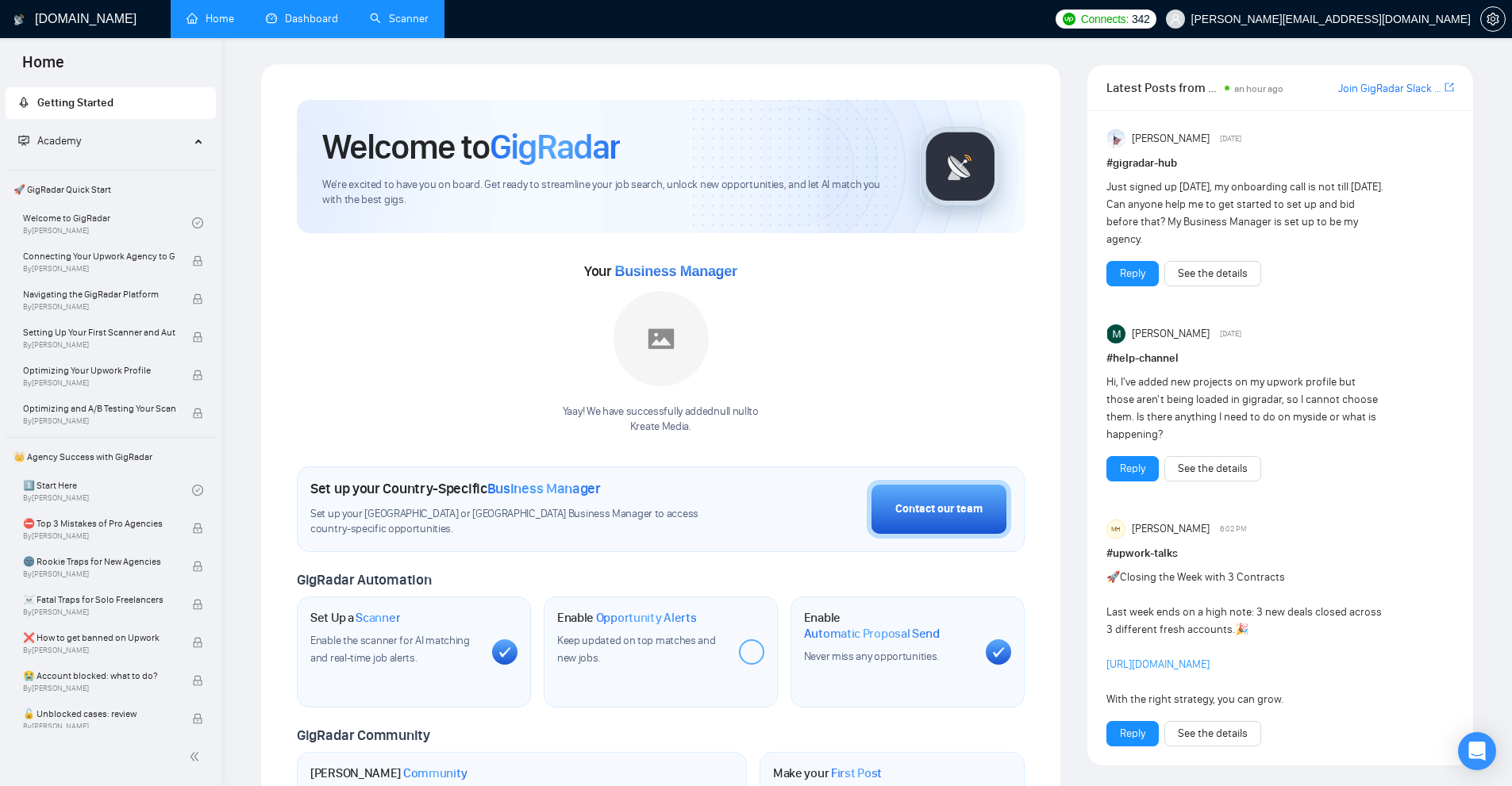
click at [295, 14] on link "Dashboard" at bounding box center [302, 18] width 72 height 14
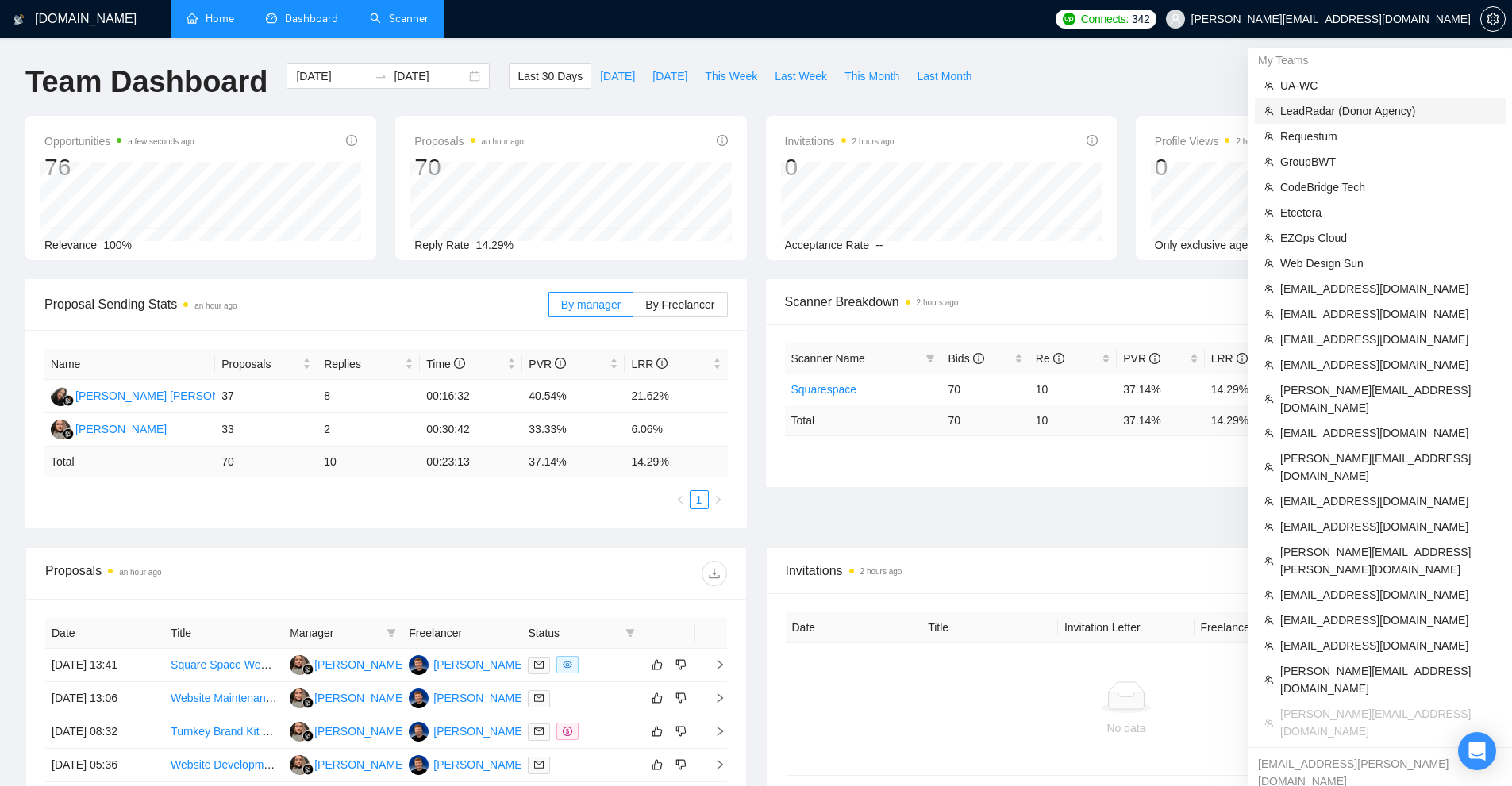
click at [1339, 102] on li "LeadRadar (Donor Agency)" at bounding box center [1380, 112] width 251 height 26
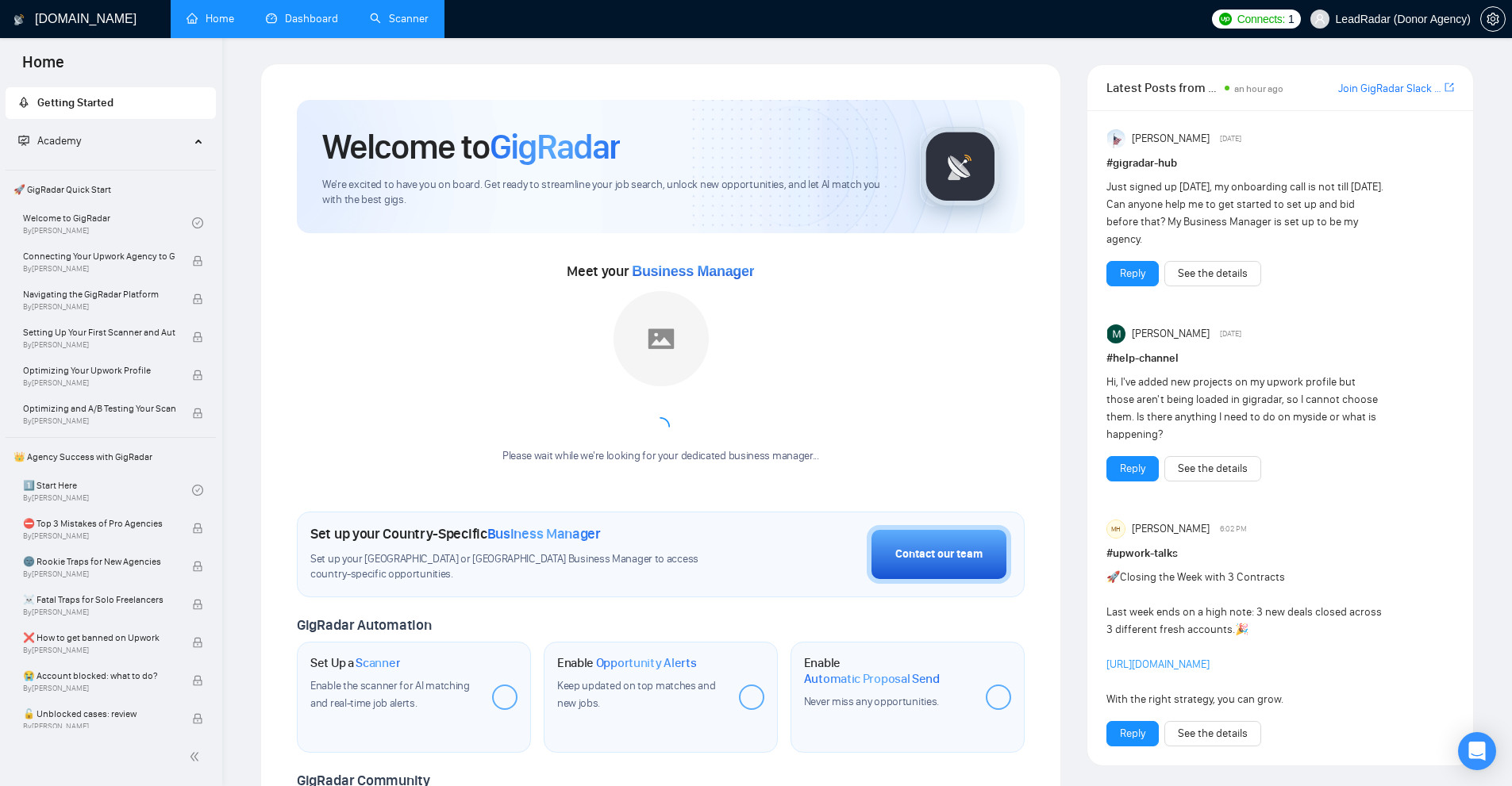
click at [308, 21] on link "Dashboard" at bounding box center [302, 18] width 72 height 14
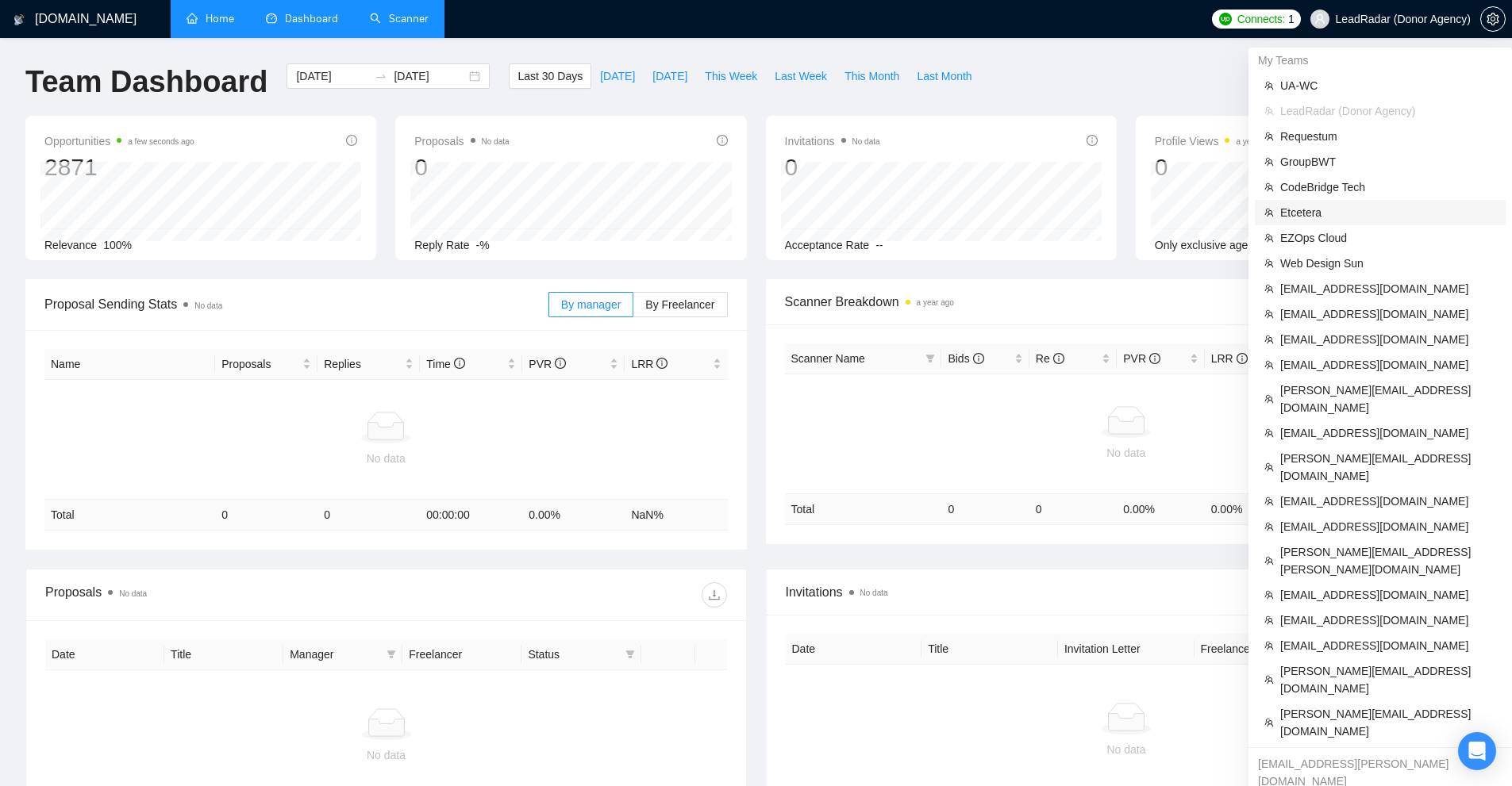
click at [1356, 214] on span "Etcetera" at bounding box center [1388, 213] width 216 height 18
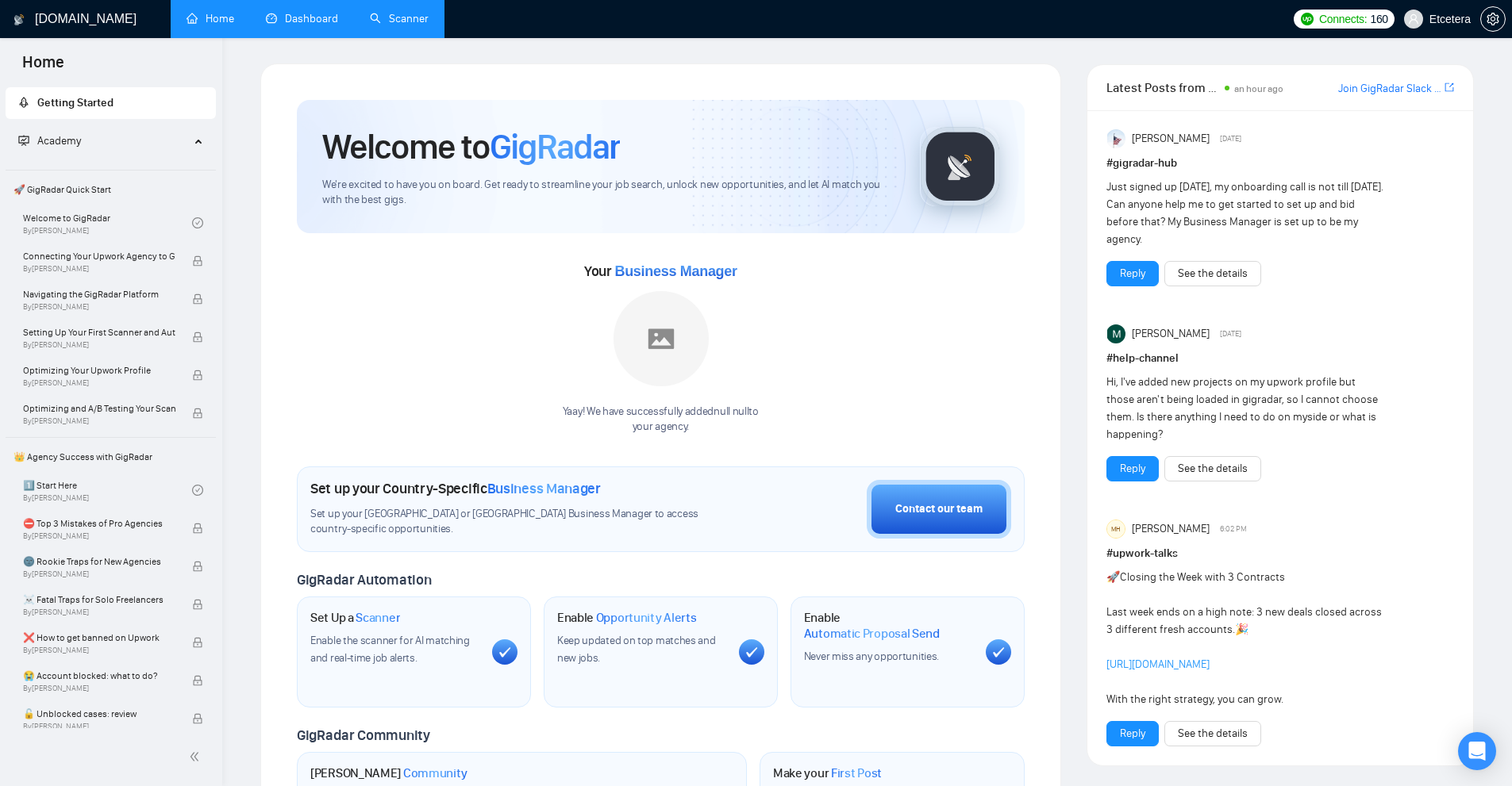
click at [320, 25] on link "Dashboard" at bounding box center [302, 18] width 72 height 14
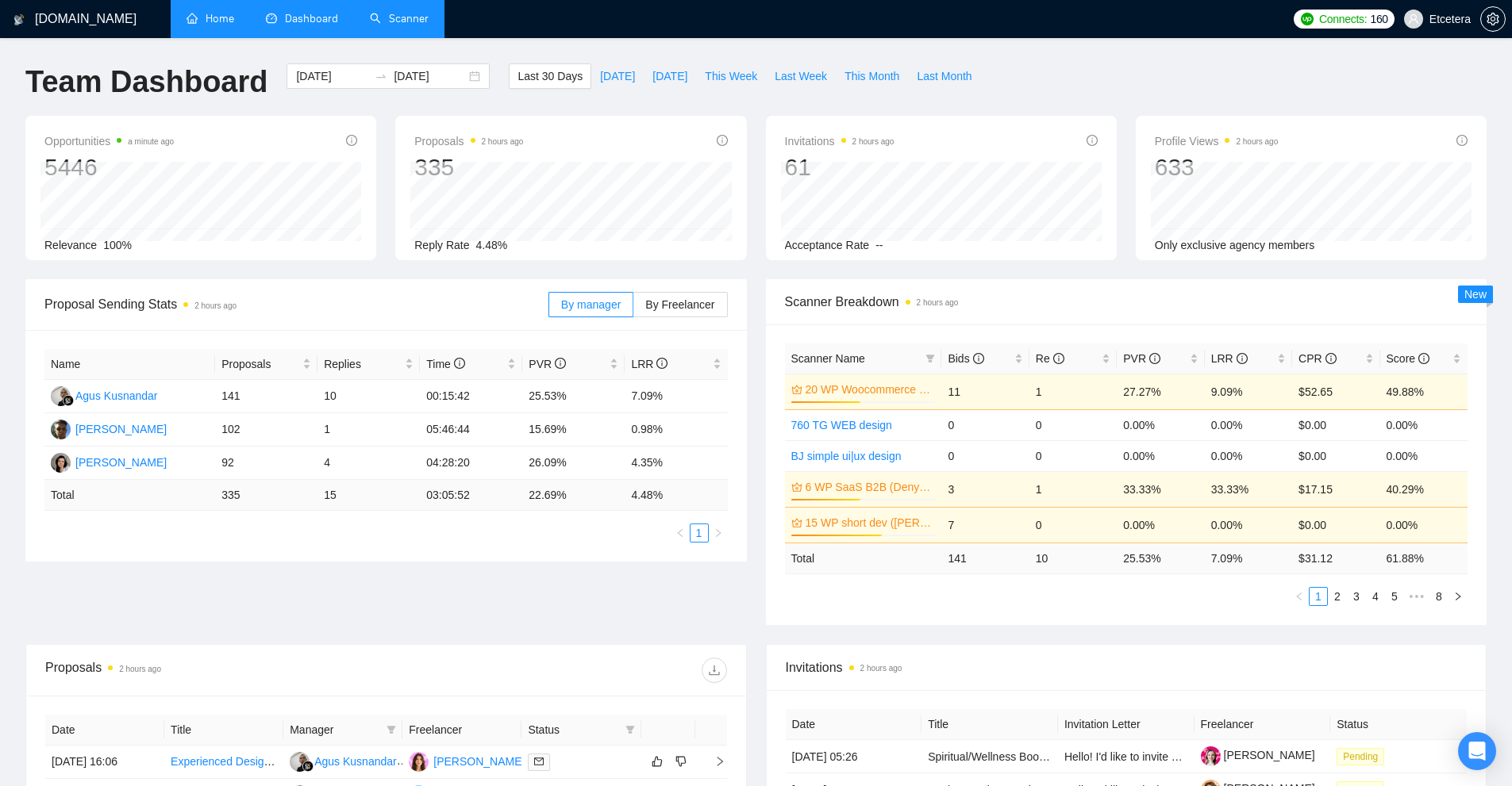
click at [1078, 629] on div "Proposal Sending Stats 2 hours ago By manager By Freelancer Name Proposals Repl…" at bounding box center [756, 462] width 1480 height 365
